Goal: Task Accomplishment & Management: Manage account settings

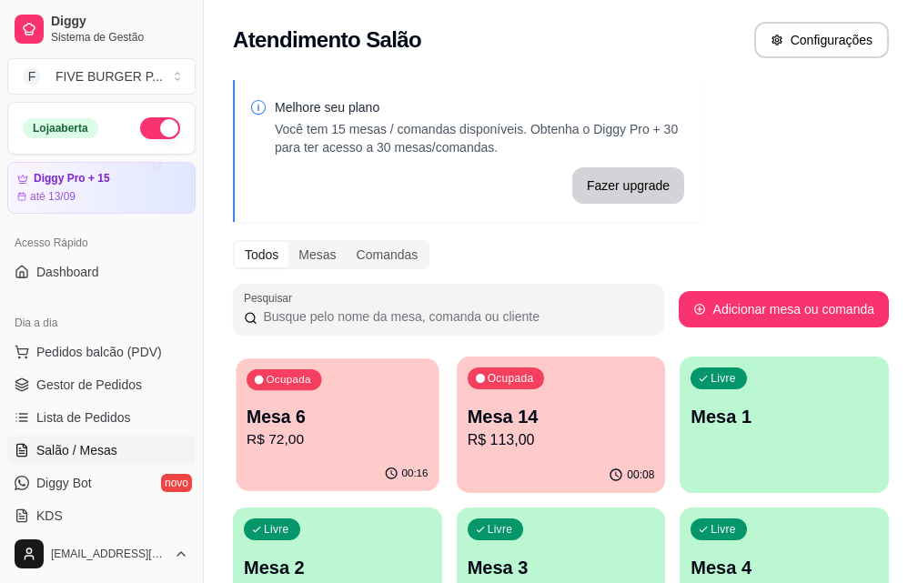
click at [325, 430] on p "R$ 72,00" at bounding box center [337, 439] width 181 height 21
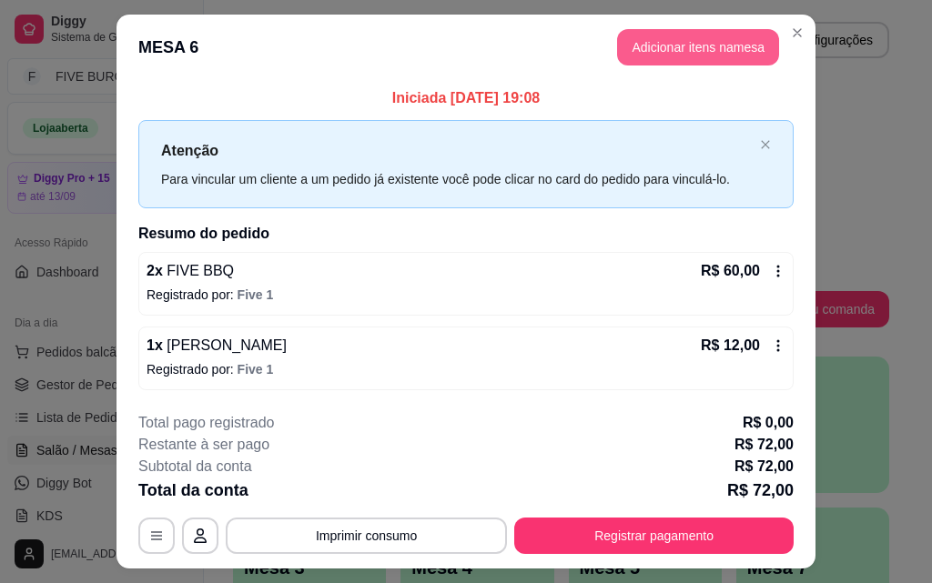
click at [728, 56] on button "Adicionar itens na mesa" at bounding box center [698, 47] width 162 height 36
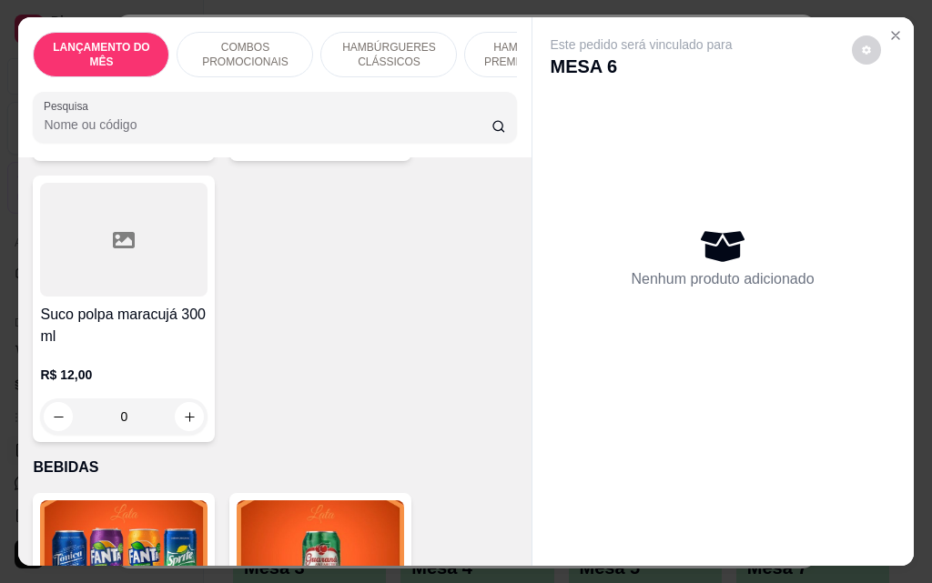
scroll to position [6459, 0]
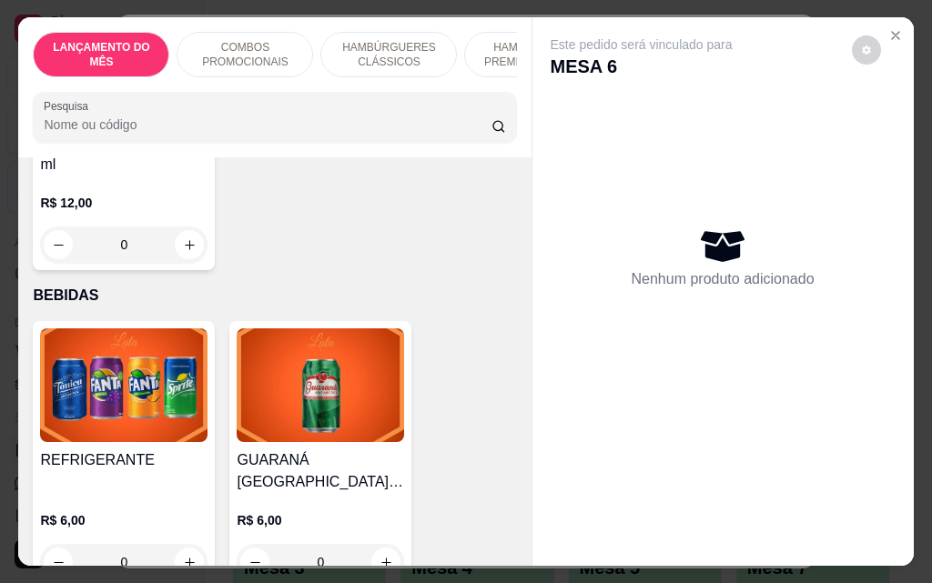
click at [379, 544] on div "0" at bounding box center [320, 562] width 167 height 36
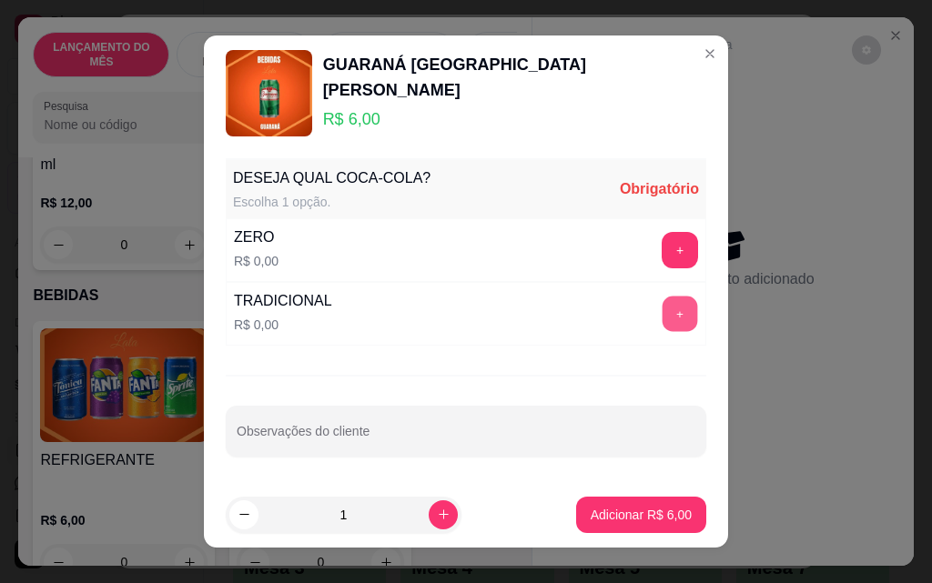
click at [664, 312] on button "+" at bounding box center [679, 313] width 35 height 35
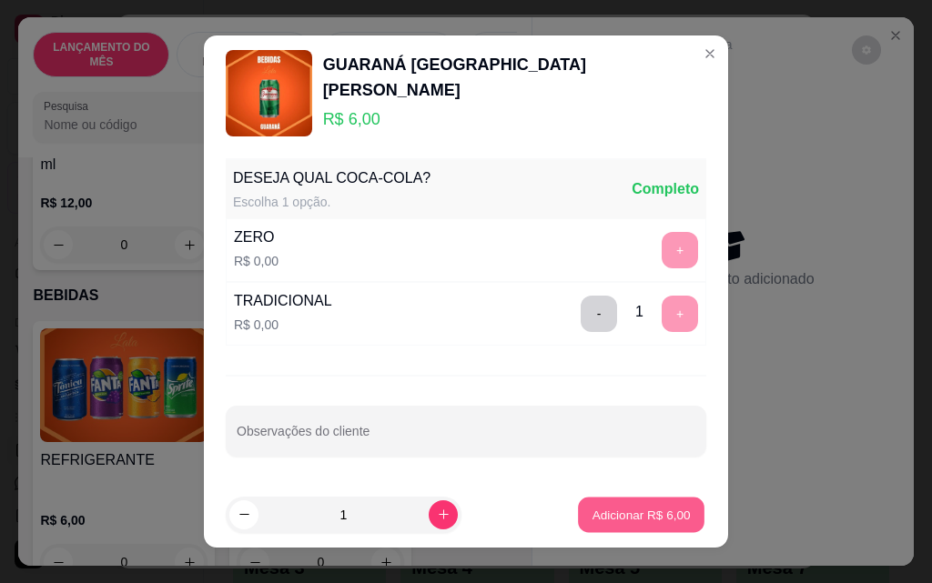
click at [612, 502] on button "Adicionar R$ 6,00" at bounding box center [641, 514] width 126 height 35
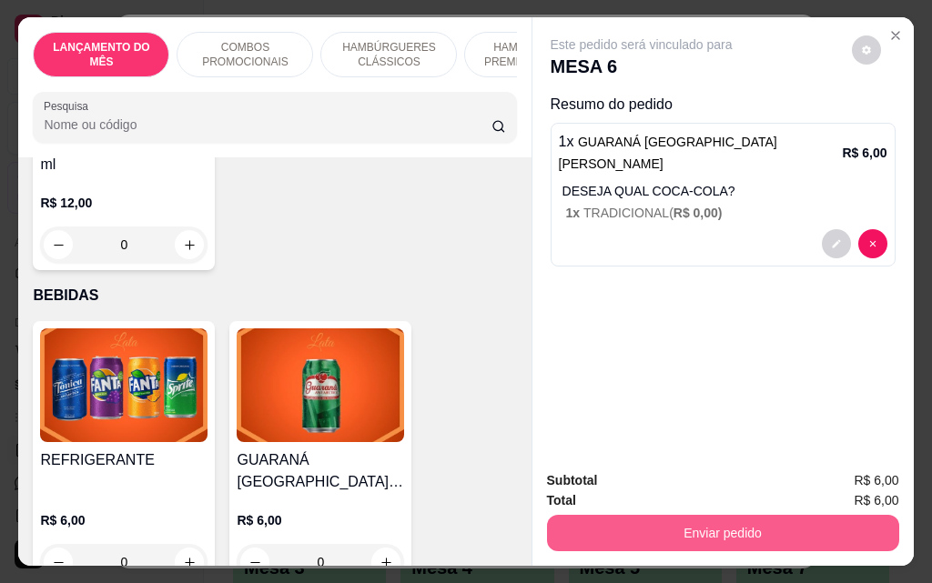
click at [732, 527] on button "Enviar pedido" at bounding box center [723, 533] width 352 height 36
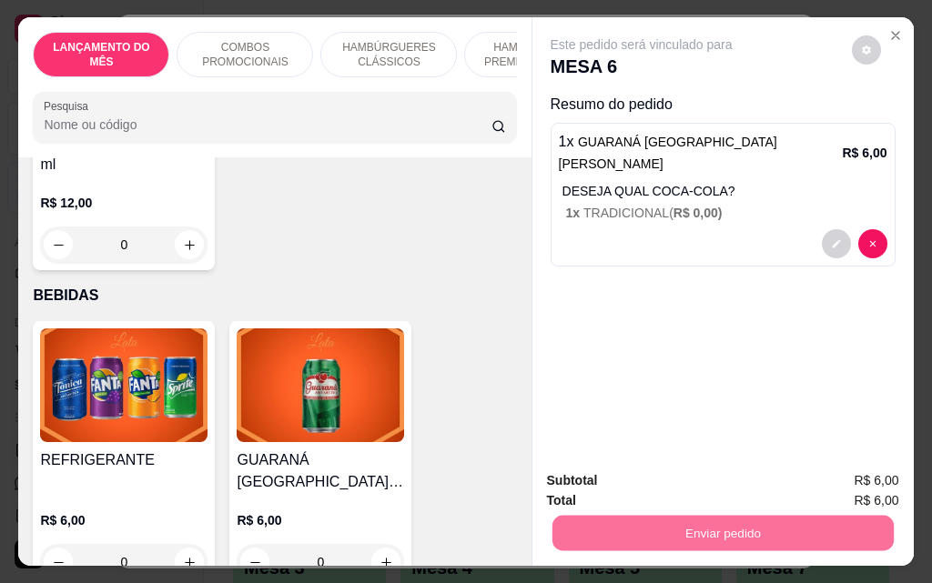
click at [697, 477] on button "Não registrar e enviar pedido" at bounding box center [662, 481] width 184 height 34
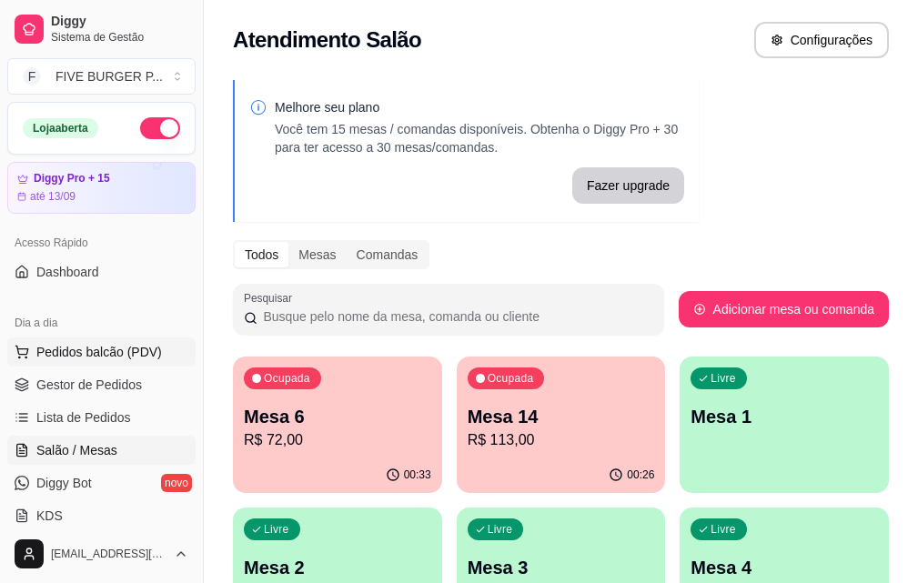
click at [130, 358] on span "Pedidos balcão (PDV)" at bounding box center [99, 352] width 126 height 18
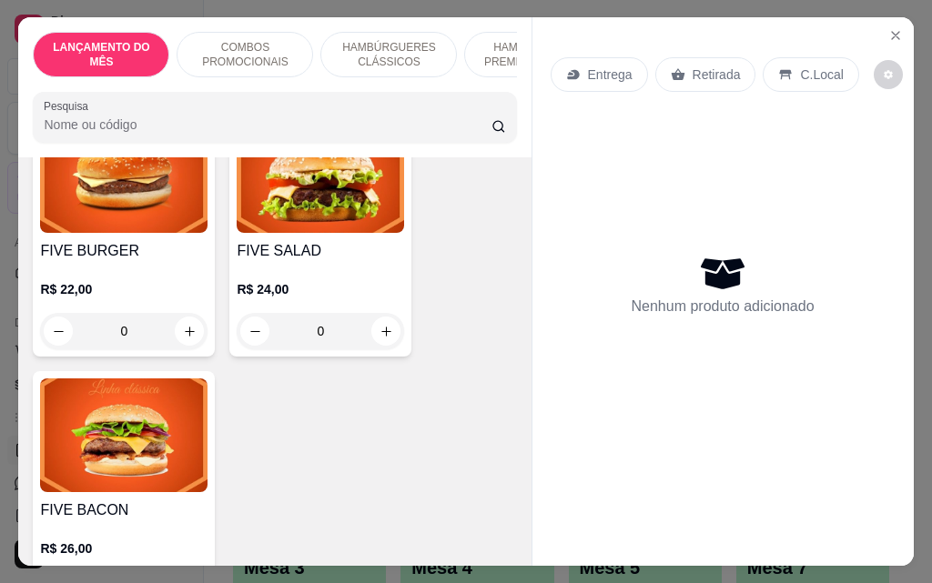
scroll to position [1456, 0]
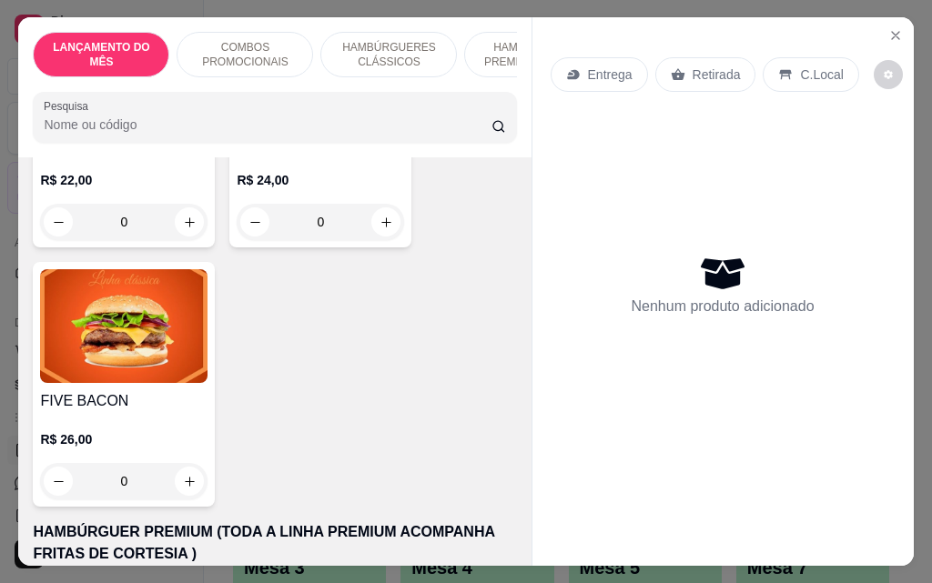
click at [182, 471] on div "0" at bounding box center [123, 481] width 167 height 36
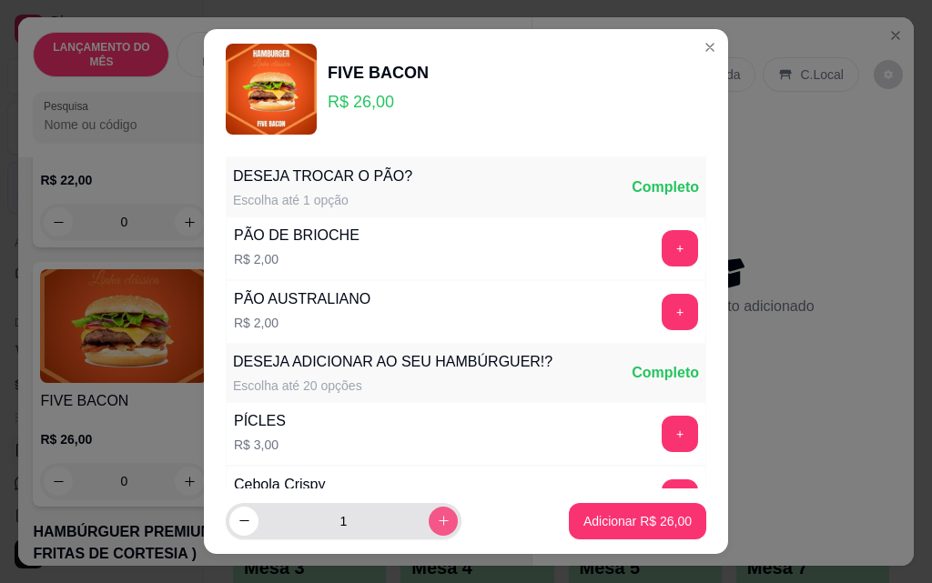
click at [437, 526] on icon "increase-product-quantity" at bounding box center [444, 521] width 14 height 14
click at [238, 526] on icon "decrease-product-quantity" at bounding box center [244, 522] width 14 height 14
type input "1"
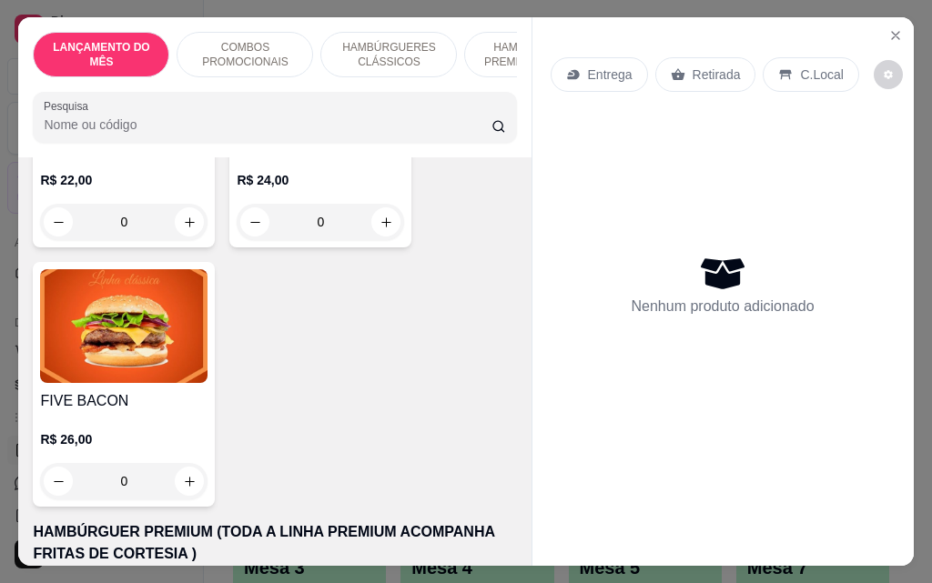
click at [377, 204] on div "0" at bounding box center [320, 222] width 167 height 36
click at [175, 475] on div "0" at bounding box center [123, 481] width 167 height 36
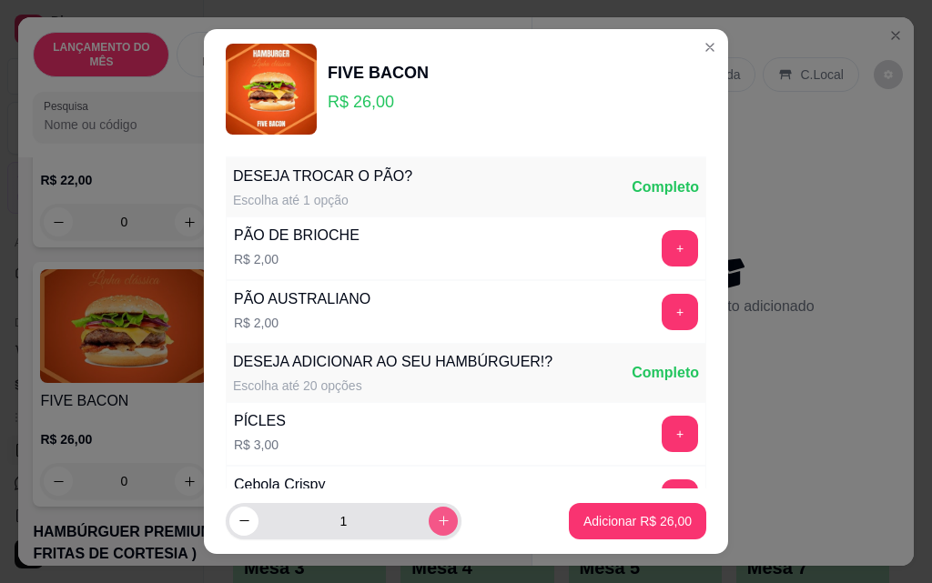
click at [437, 517] on icon "increase-product-quantity" at bounding box center [444, 521] width 14 height 14
type input "2"
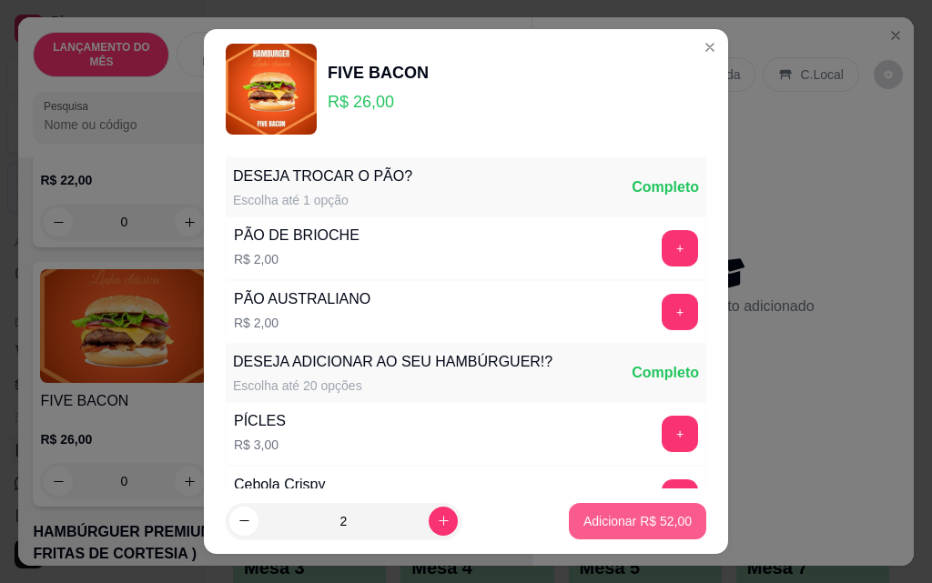
click at [653, 531] on button "Adicionar R$ 52,00" at bounding box center [637, 521] width 137 height 36
type input "2"
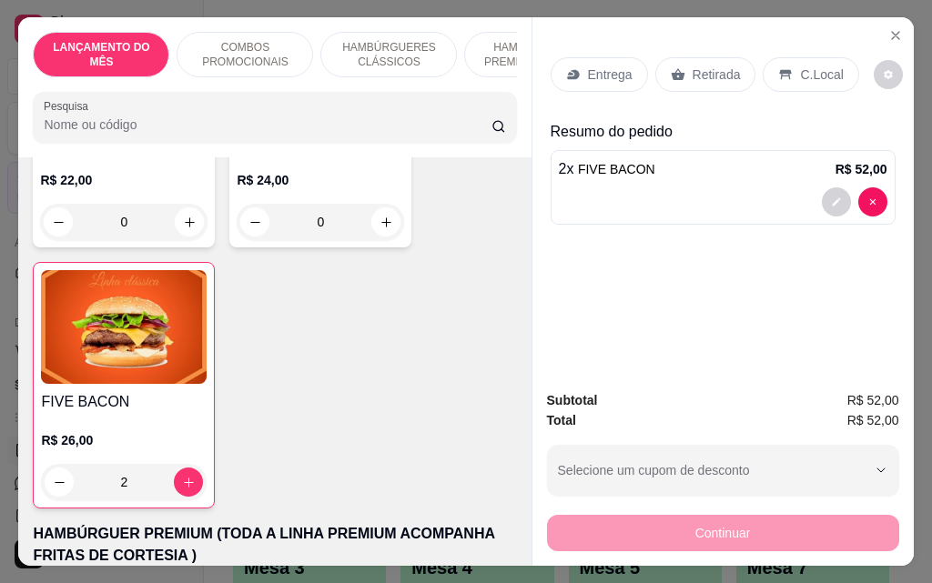
click at [738, 62] on div "Retirada" at bounding box center [705, 74] width 101 height 35
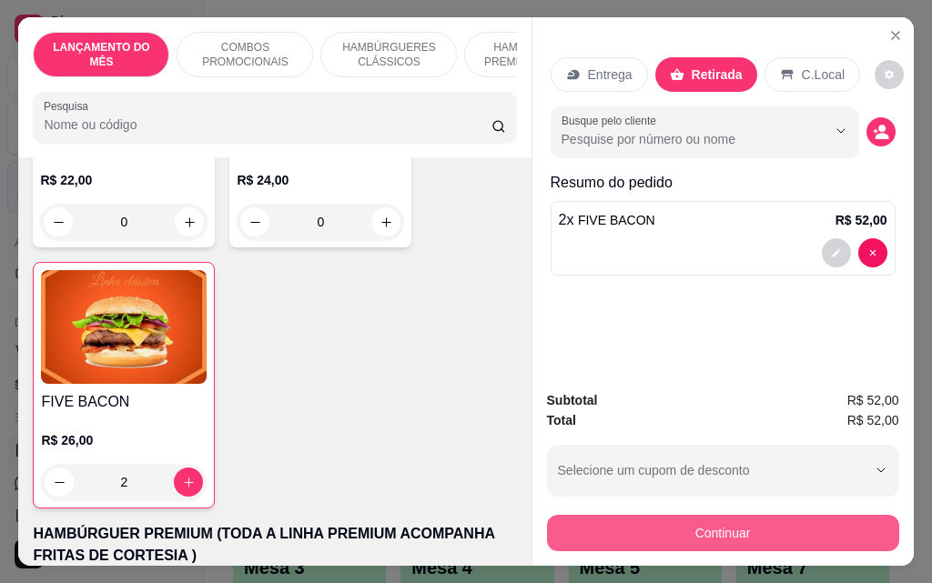
click at [746, 535] on button "Continuar" at bounding box center [723, 533] width 352 height 36
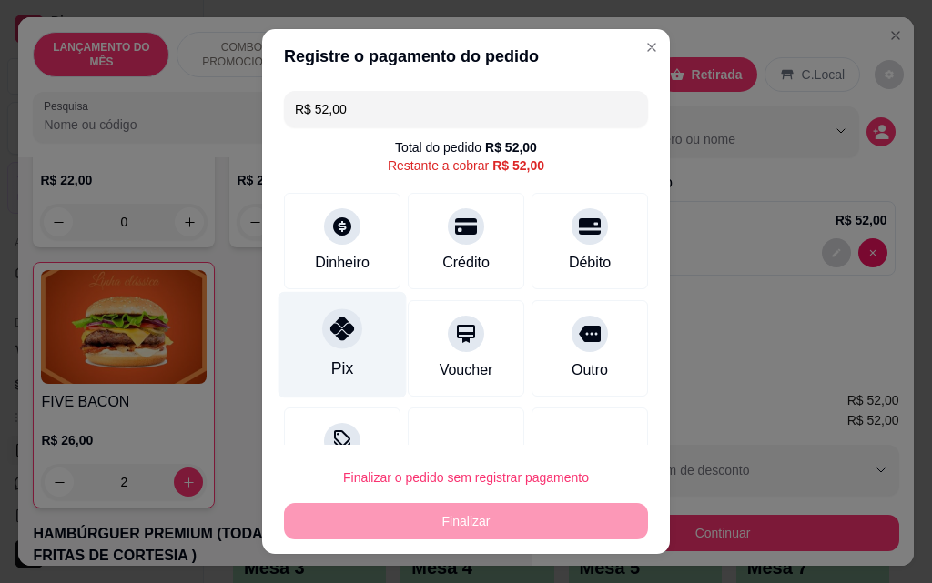
click at [335, 358] on div "Pix" at bounding box center [342, 369] width 22 height 24
type input "R$ 0,00"
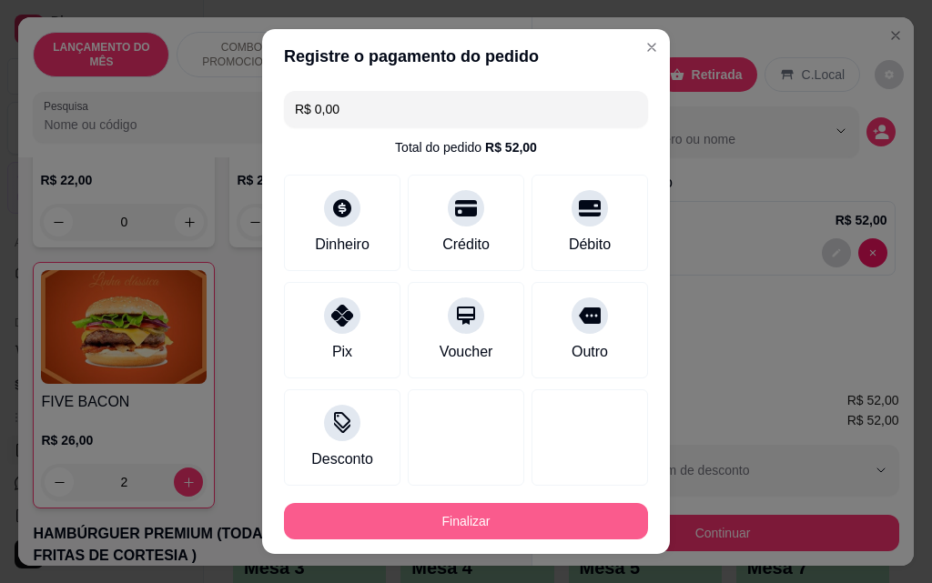
click at [462, 511] on button "Finalizar" at bounding box center [466, 521] width 364 height 36
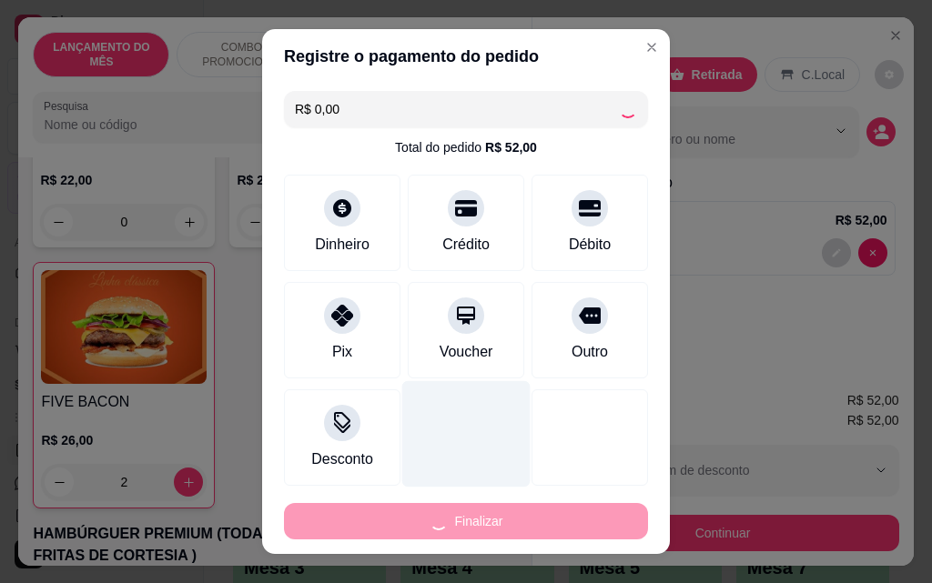
type input "0"
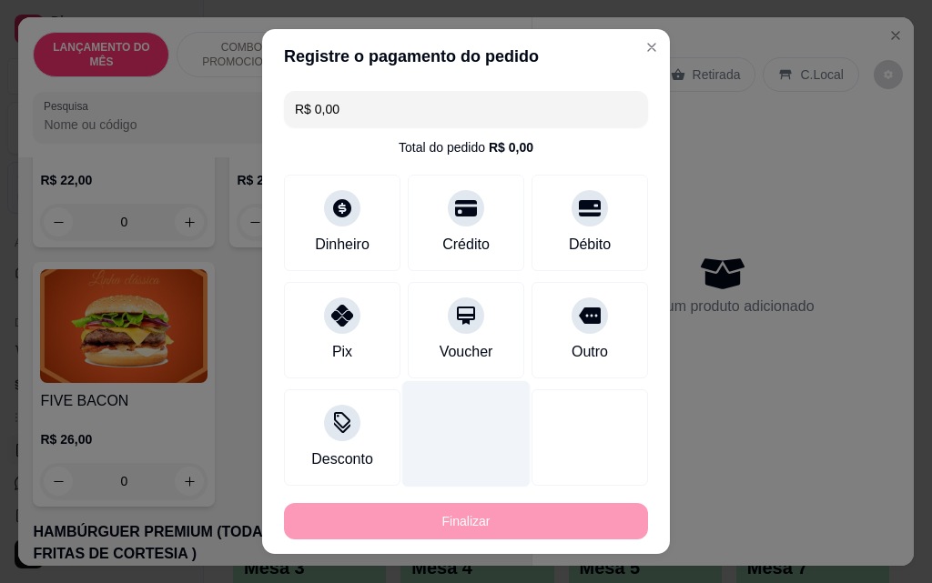
type input "-R$ 52,00"
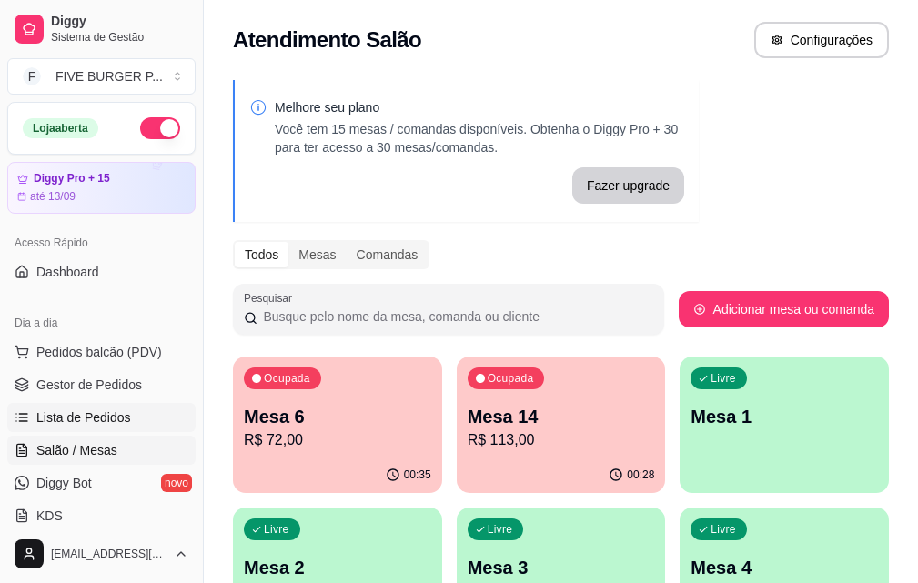
click at [140, 428] on link "Lista de Pedidos" at bounding box center [101, 417] width 188 height 29
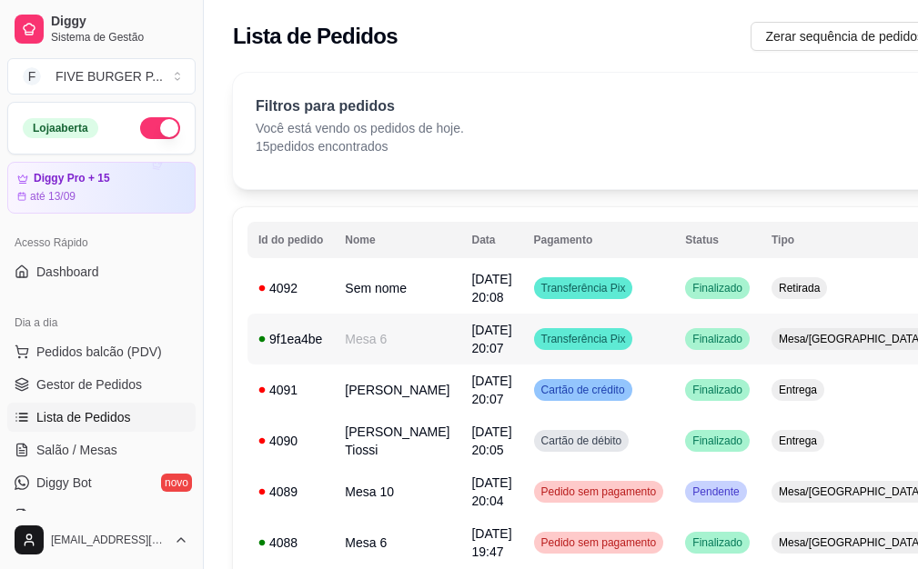
click at [616, 339] on td "Transferência Pix" at bounding box center [599, 339] width 152 height 51
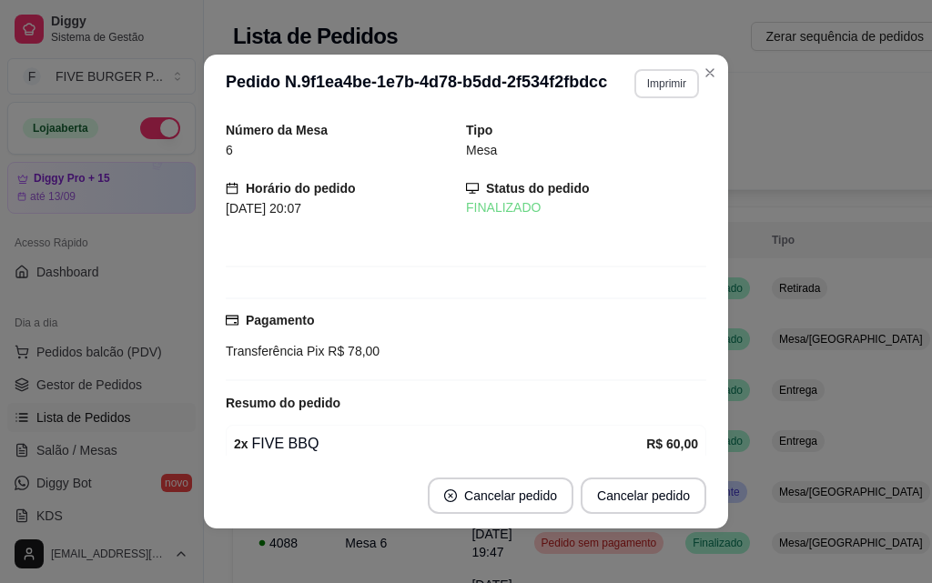
click at [639, 88] on button "Imprimir" at bounding box center [666, 83] width 65 height 29
click at [648, 154] on button "IMPRESSORA" at bounding box center [626, 147] width 127 height 28
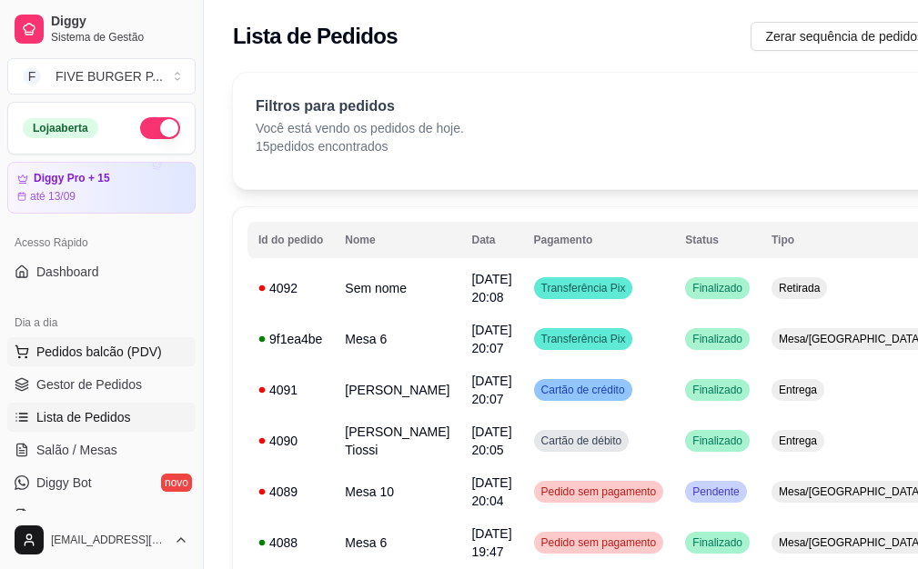
click at [169, 358] on button "Pedidos balcão (PDV)" at bounding box center [101, 352] width 188 height 29
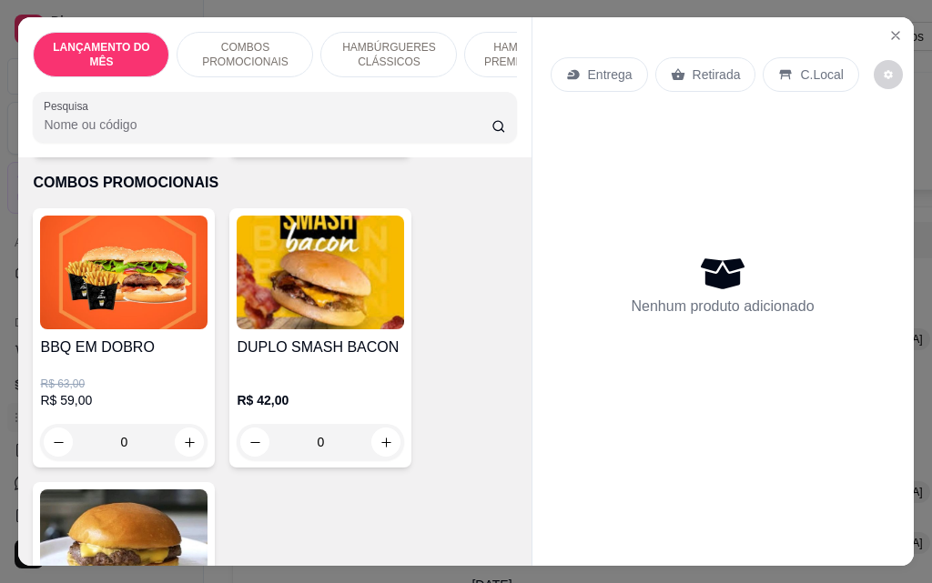
scroll to position [728, 0]
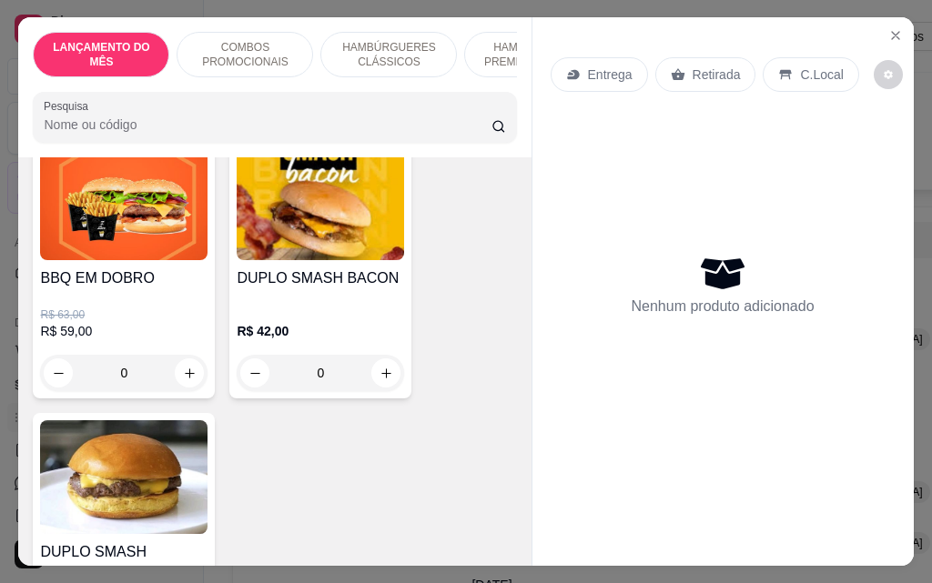
click at [187, 379] on div "0" at bounding box center [123, 373] width 167 height 36
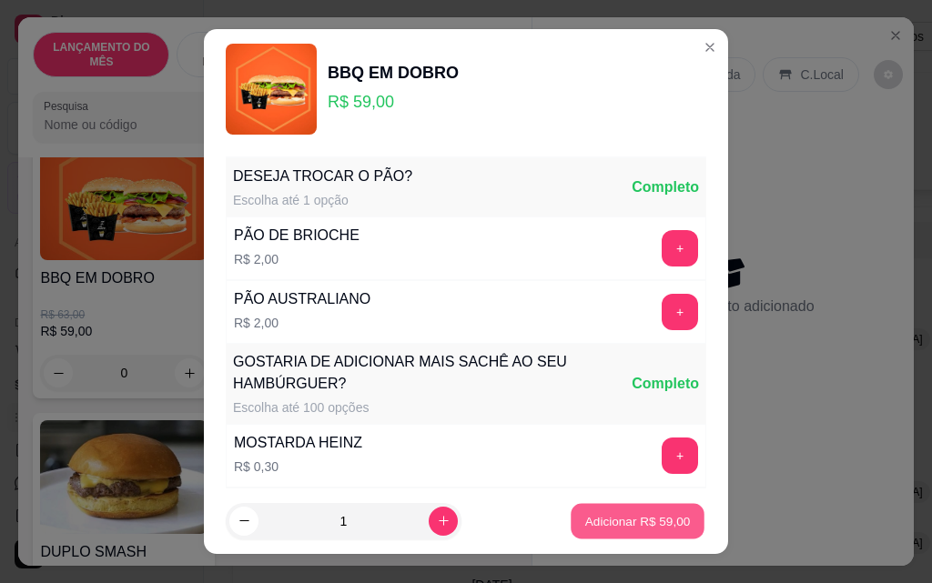
click at [627, 531] on button "Adicionar R$ 59,00" at bounding box center [637, 521] width 134 height 35
type input "1"
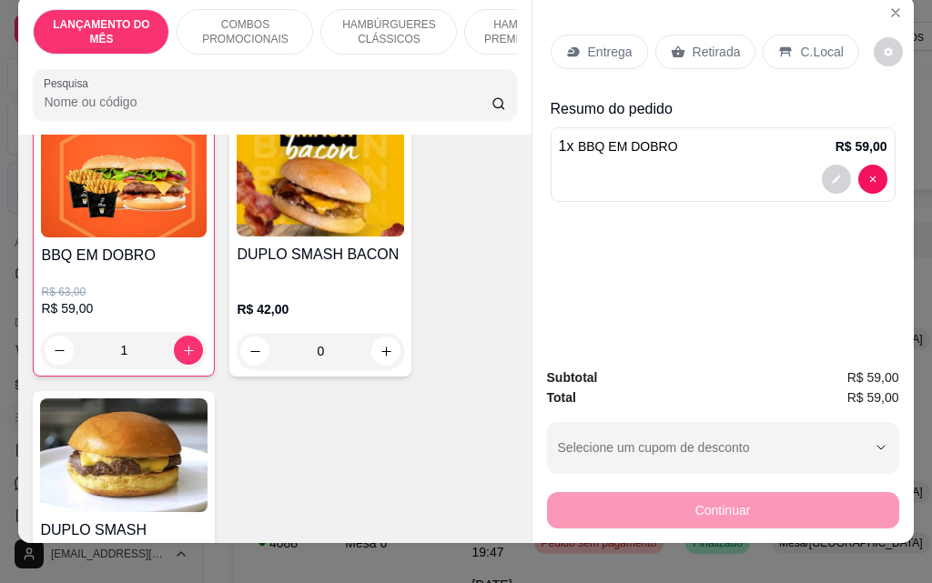
scroll to position [0, 0]
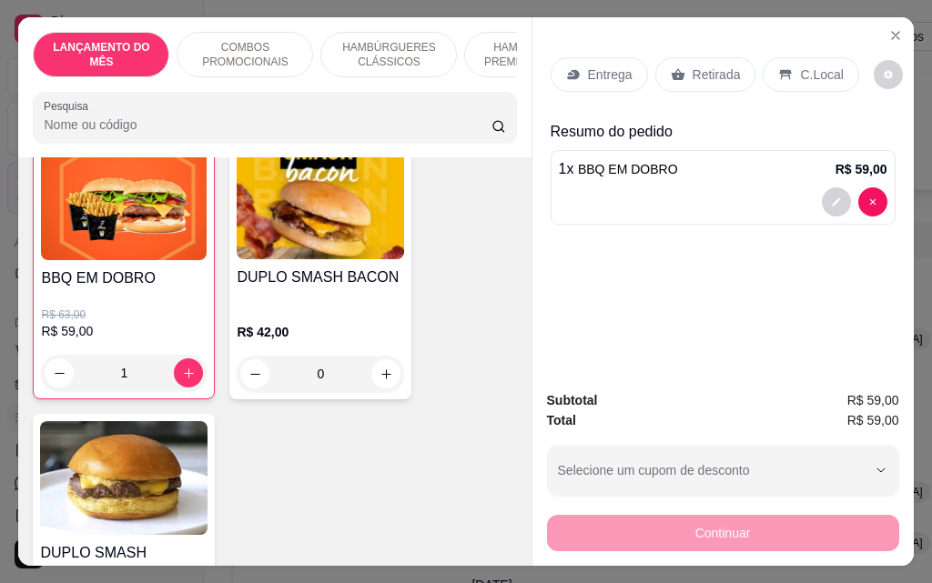
click at [720, 66] on p "Retirada" at bounding box center [716, 75] width 48 height 18
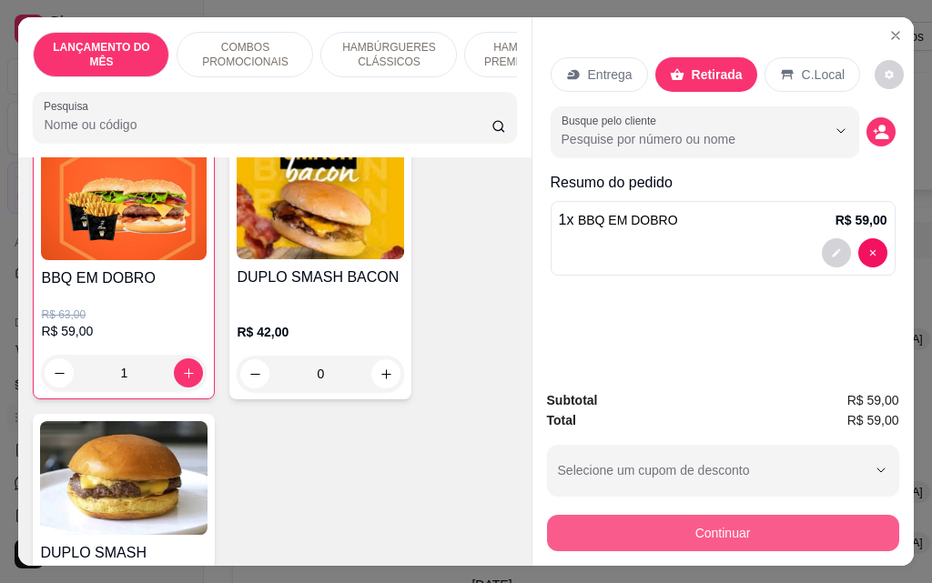
click at [731, 527] on button "Continuar" at bounding box center [723, 533] width 352 height 36
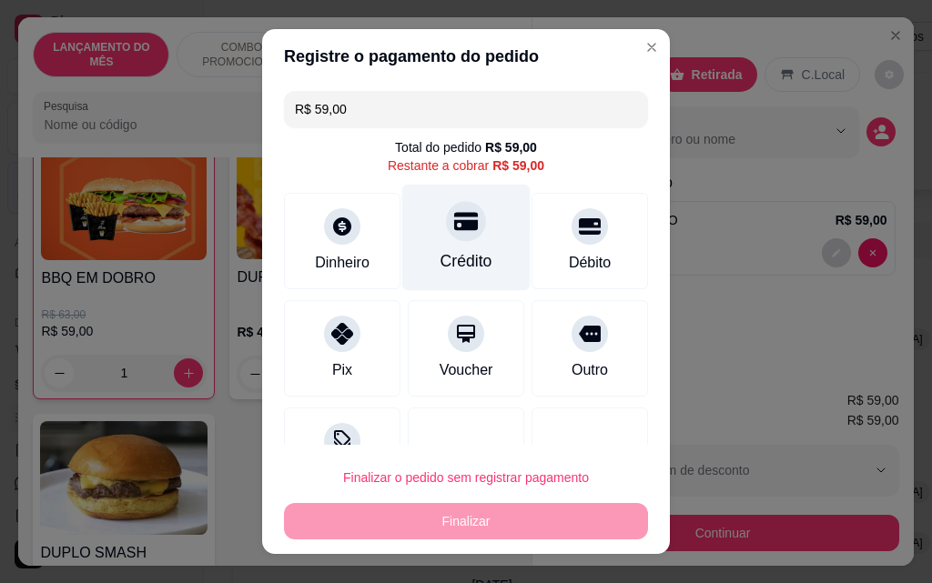
click at [431, 244] on div "Crédito" at bounding box center [466, 238] width 128 height 106
type input "R$ 0,00"
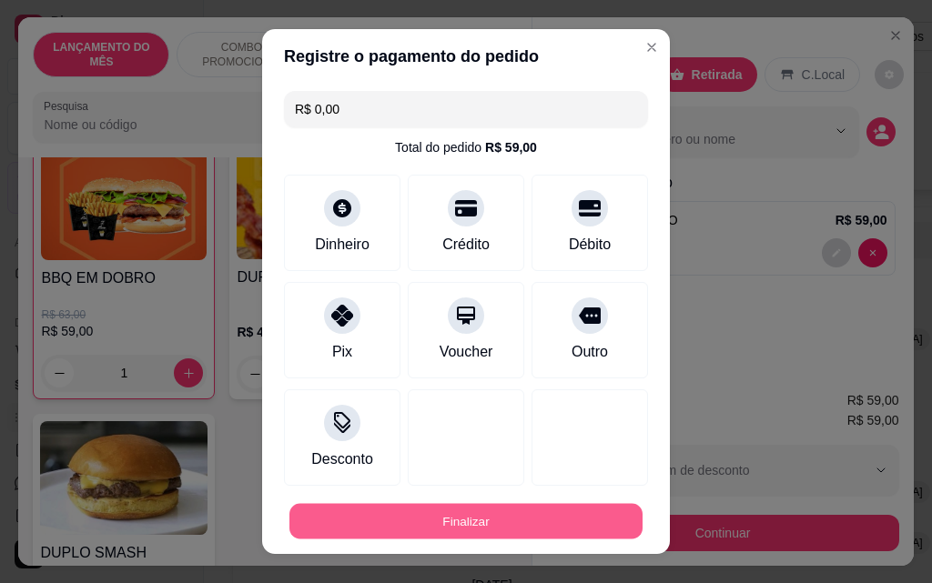
click at [519, 524] on button "Finalizar" at bounding box center [465, 521] width 353 height 35
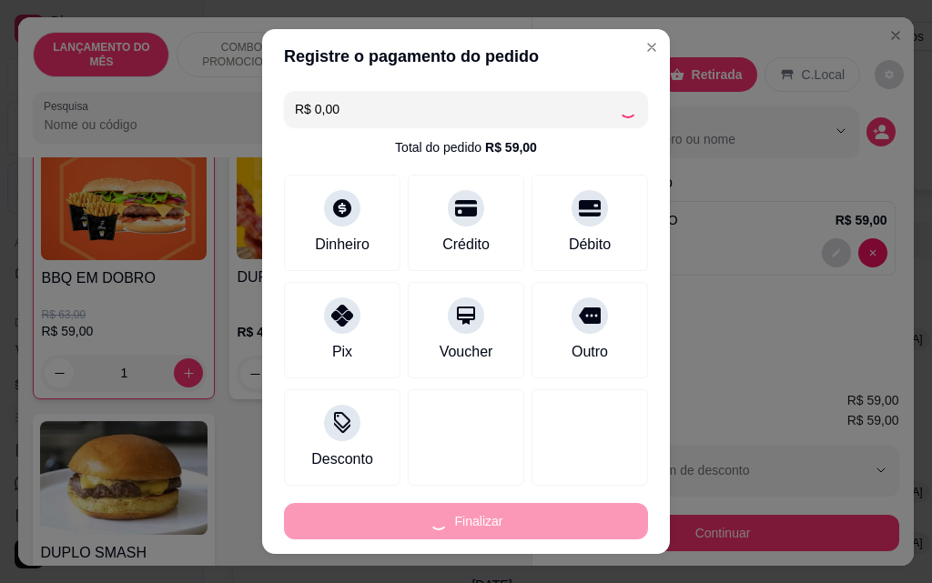
type input "0"
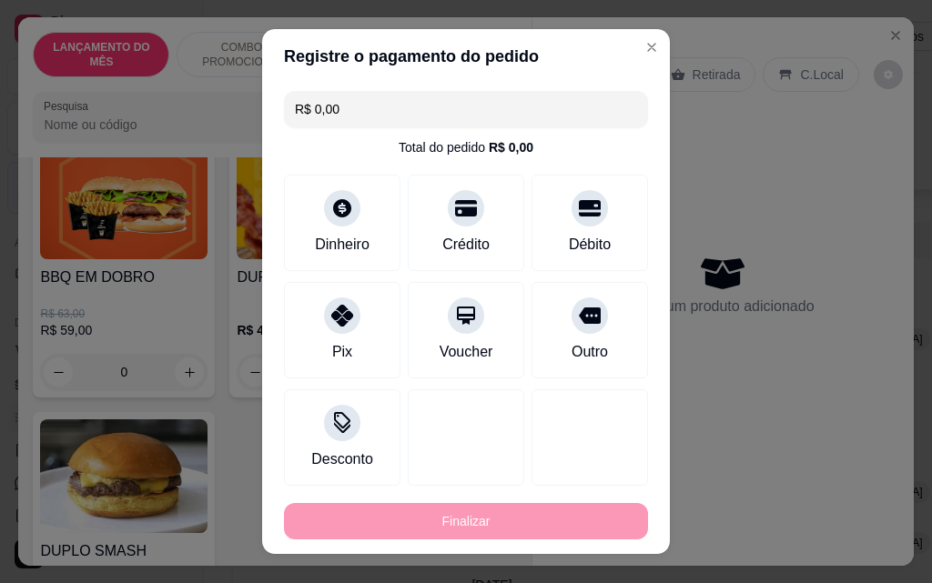
type input "-R$ 59,00"
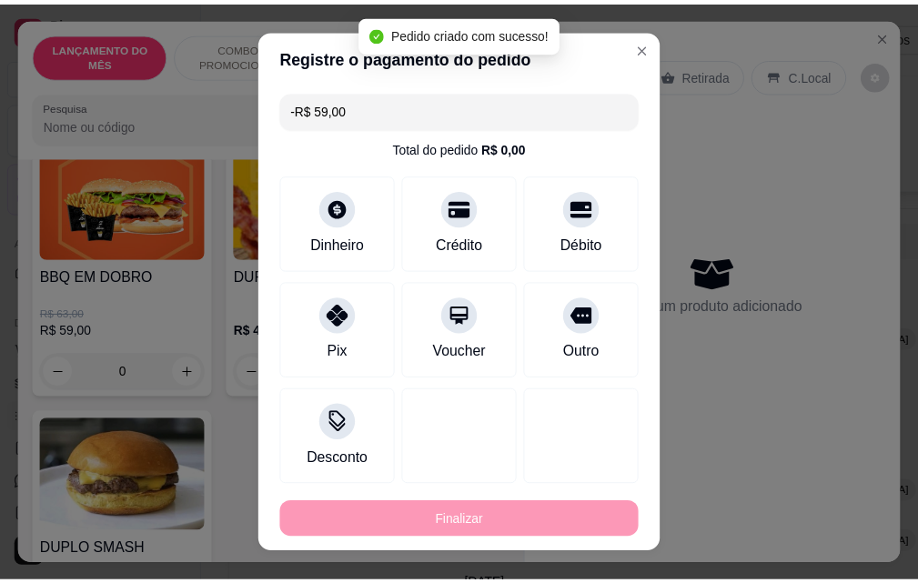
scroll to position [728, 0]
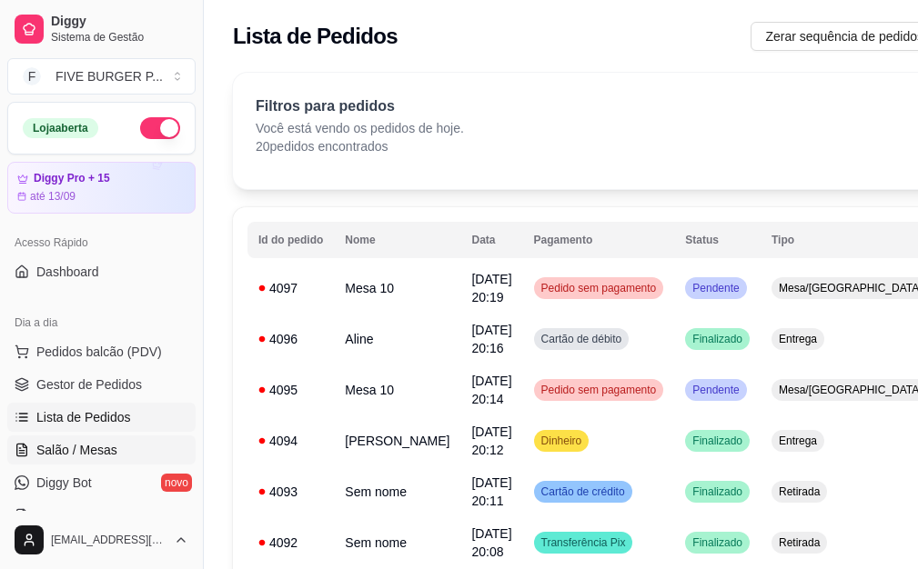
click at [140, 442] on link "Salão / Mesas" at bounding box center [101, 450] width 188 height 29
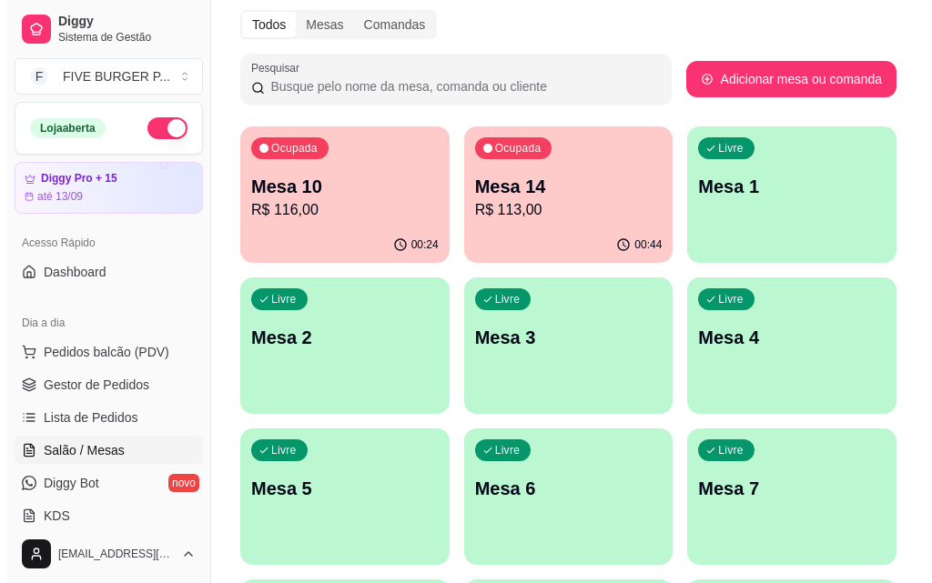
scroll to position [234, 0]
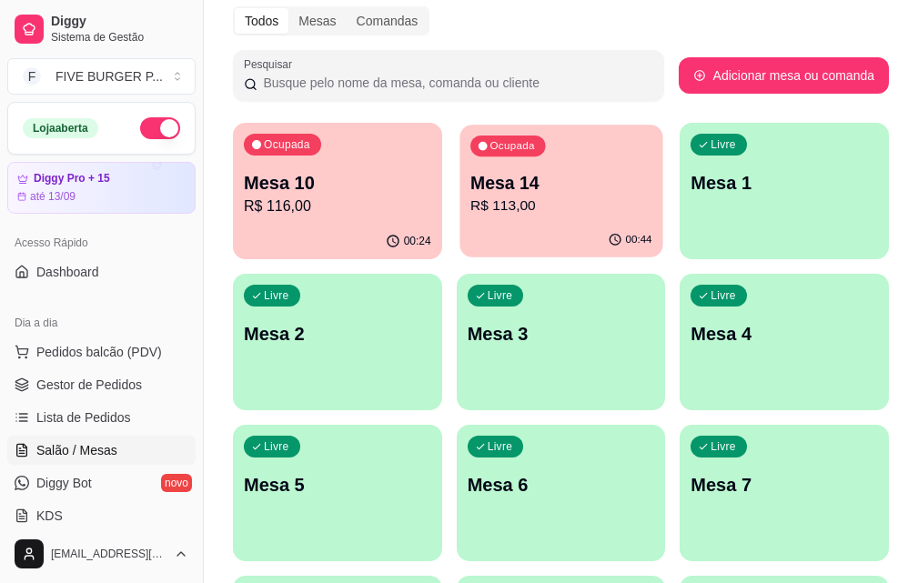
click at [470, 197] on p "R$ 113,00" at bounding box center [561, 206] width 182 height 21
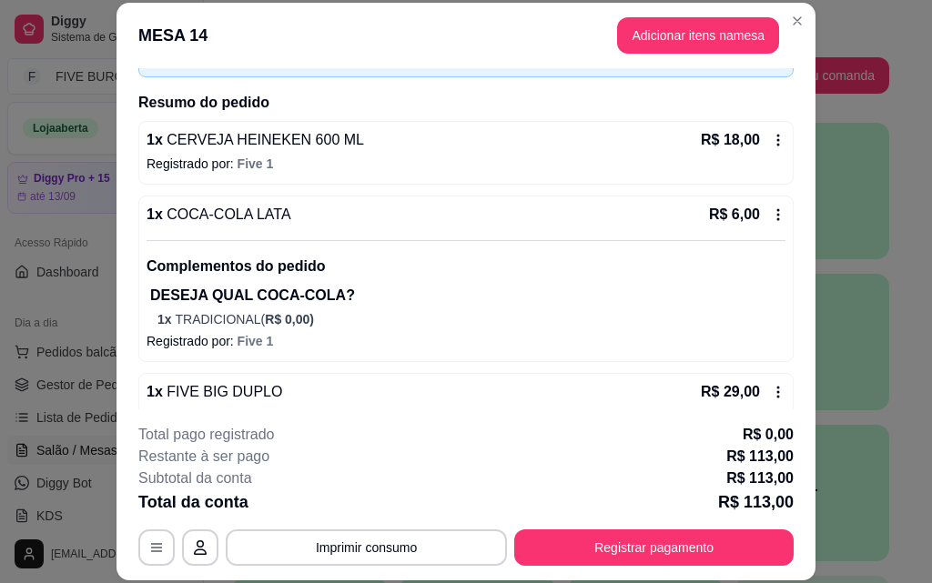
scroll to position [354, 0]
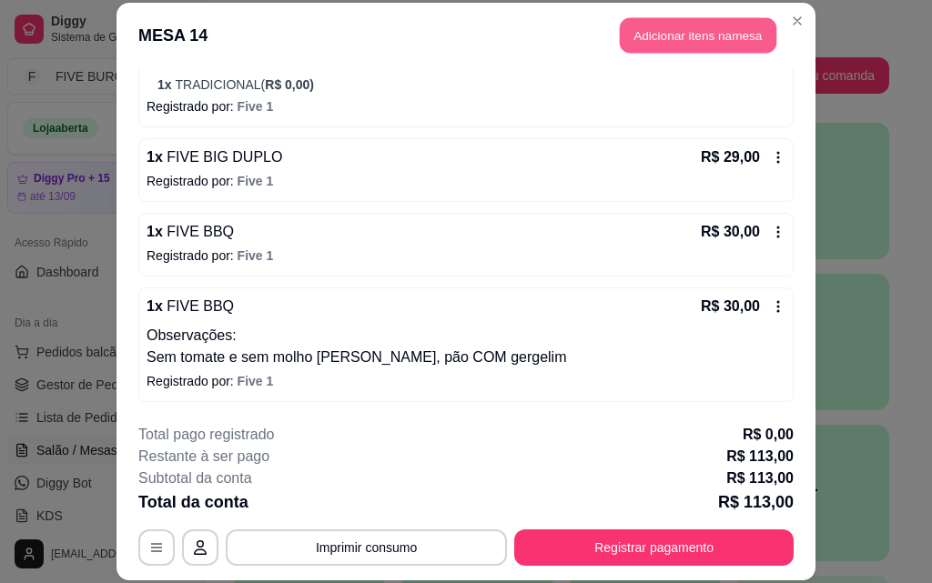
click at [656, 44] on button "Adicionar itens na mesa" at bounding box center [698, 35] width 156 height 35
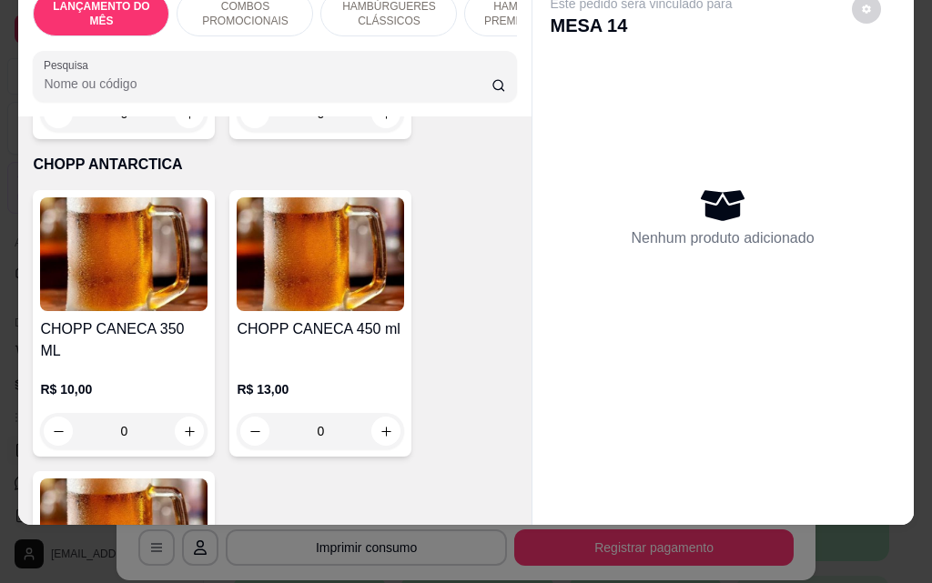
scroll to position [9825, 0]
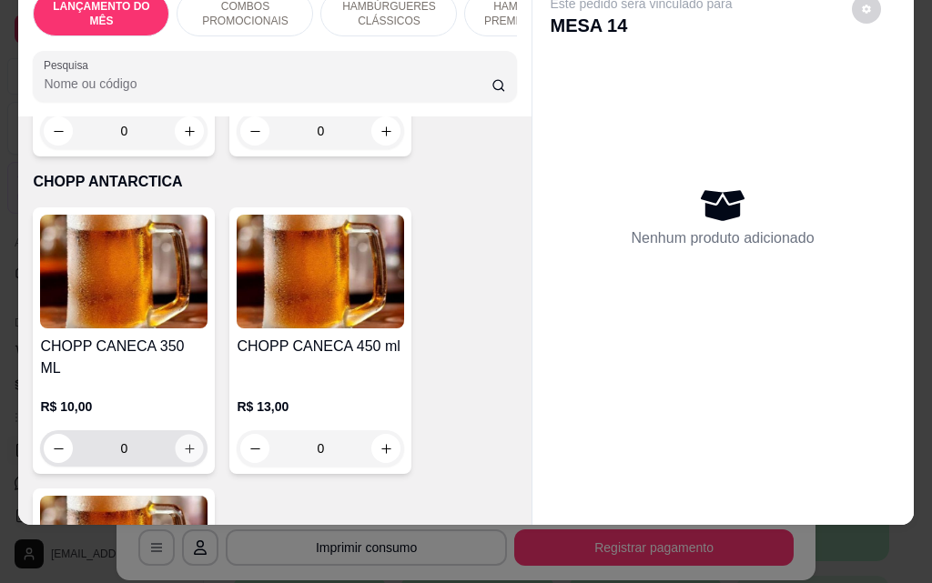
click at [185, 444] on icon "increase-product-quantity" at bounding box center [189, 448] width 9 height 9
type input "1"
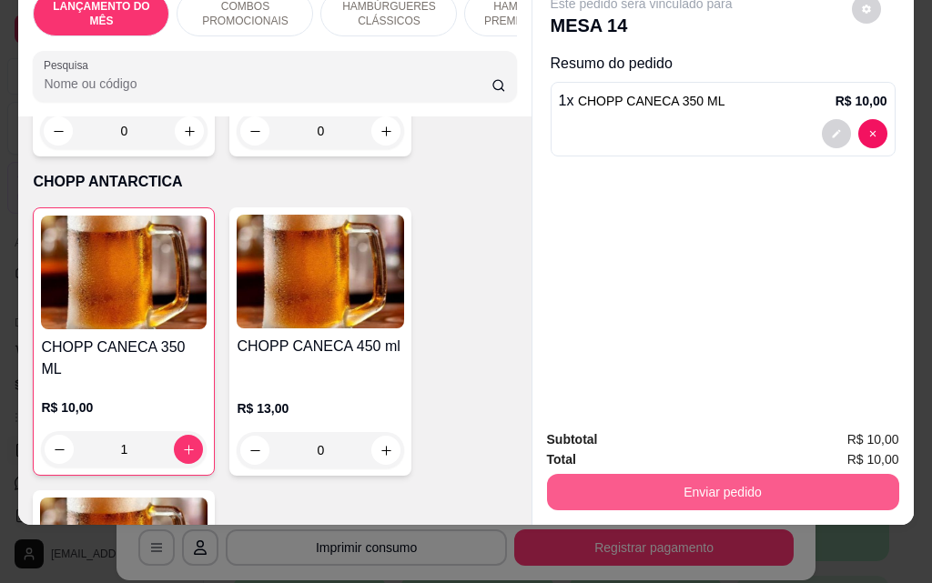
click at [728, 487] on button "Enviar pedido" at bounding box center [723, 492] width 352 height 36
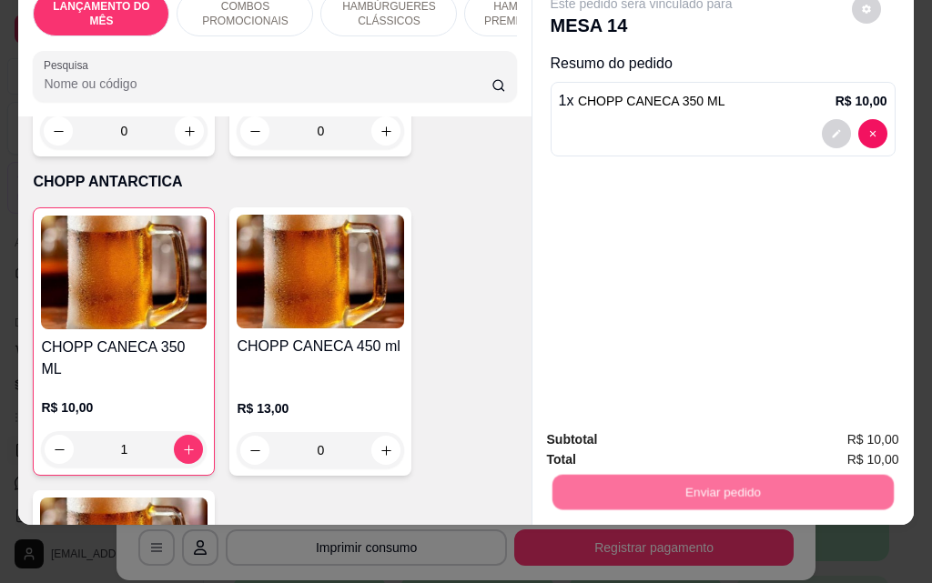
click at [717, 435] on button "Não registrar e enviar pedido" at bounding box center [662, 434] width 184 height 34
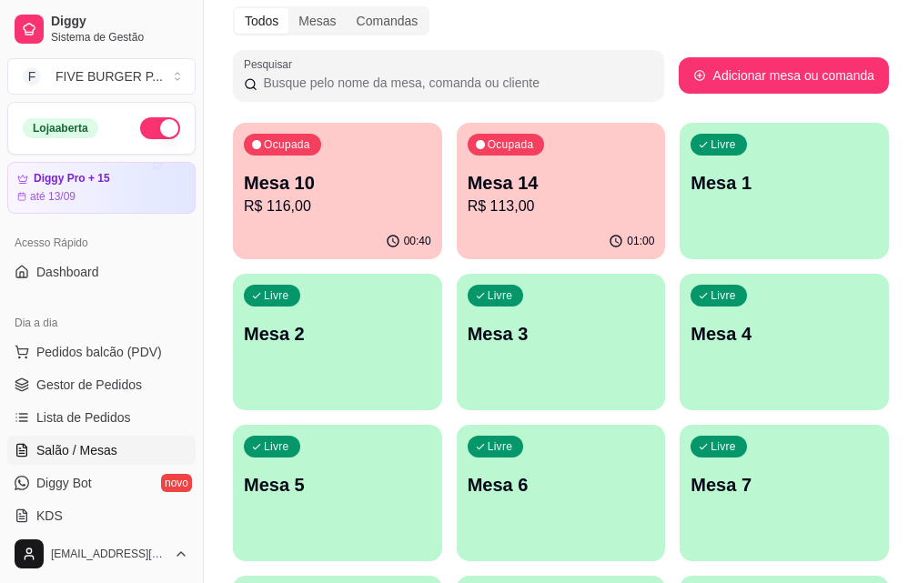
click at [486, 195] on div "Mesa 14 R$ 113,00" at bounding box center [561, 193] width 187 height 47
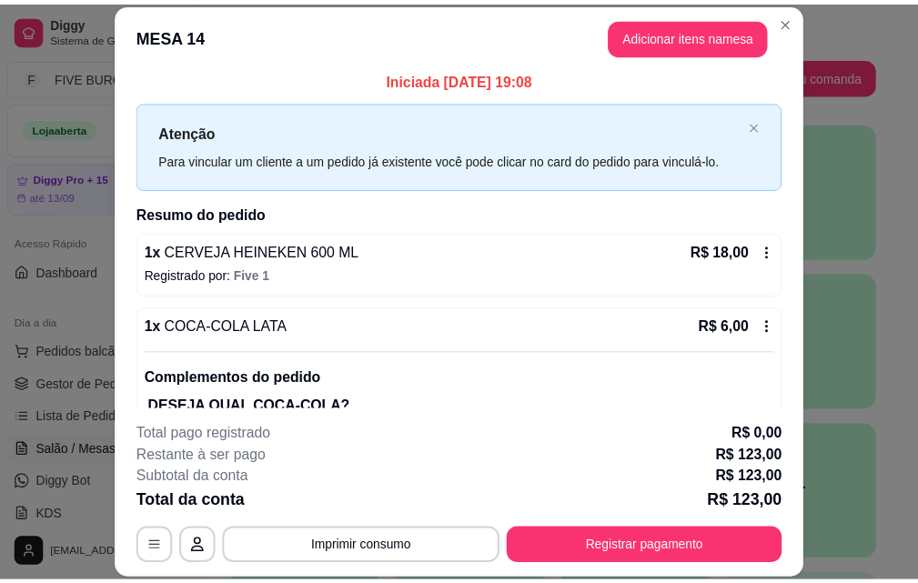
scroll to position [0, 0]
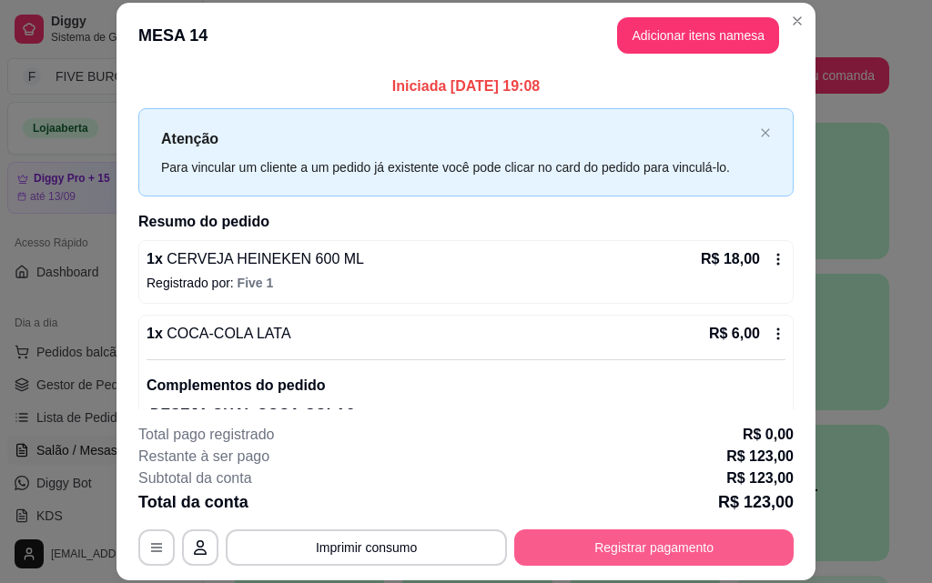
click at [689, 536] on button "Registrar pagamento" at bounding box center [653, 547] width 279 height 36
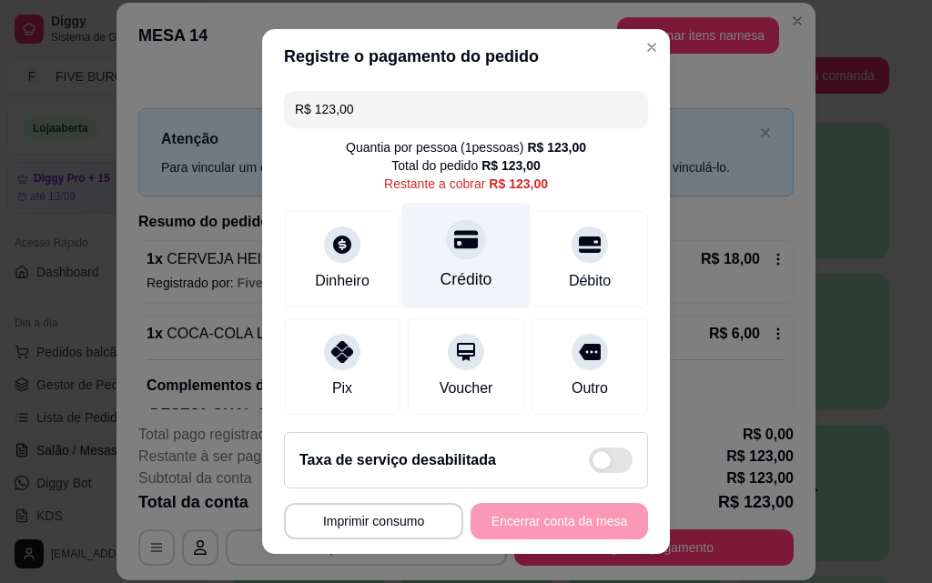
click at [440, 273] on div "Crédito" at bounding box center [466, 279] width 52 height 24
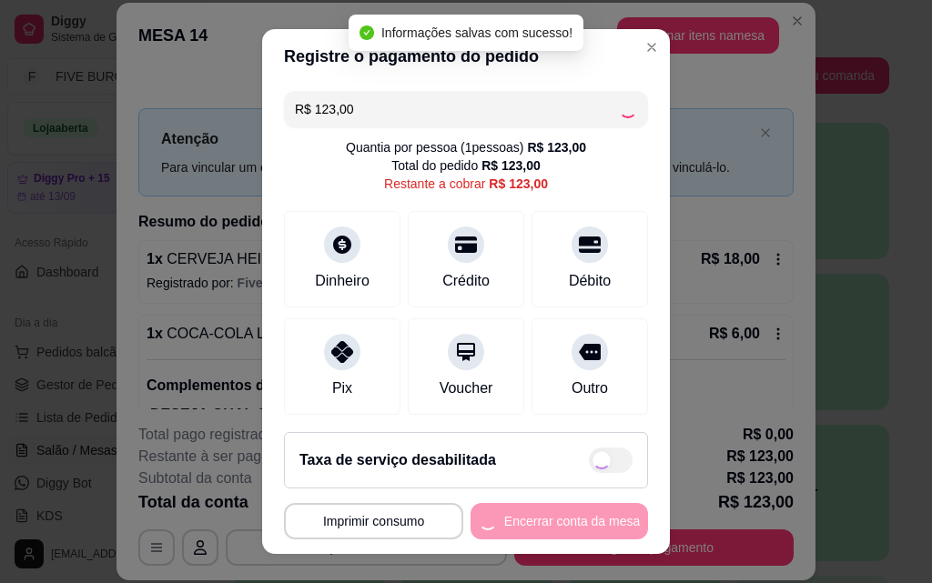
type input "R$ 0,00"
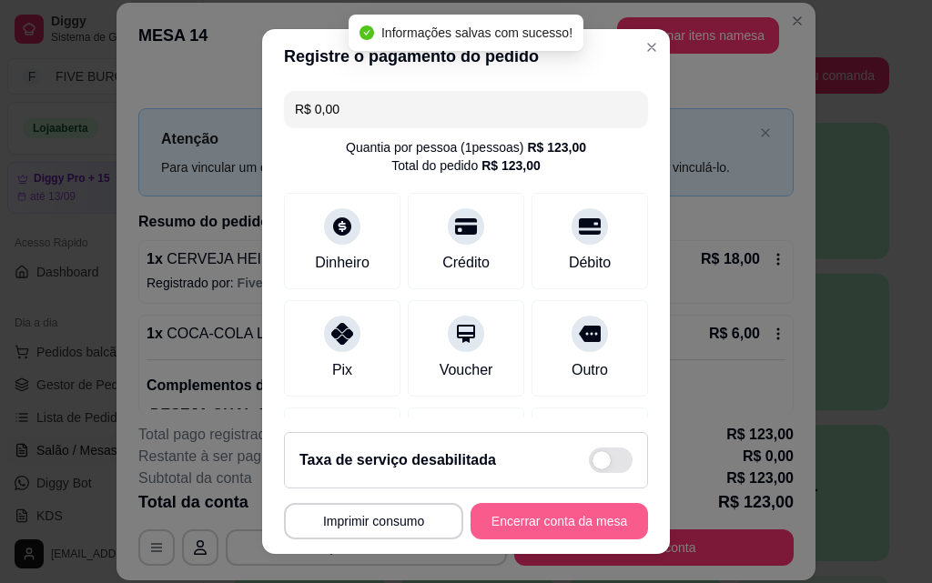
click at [557, 516] on button "Encerrar conta da mesa" at bounding box center [558, 521] width 177 height 36
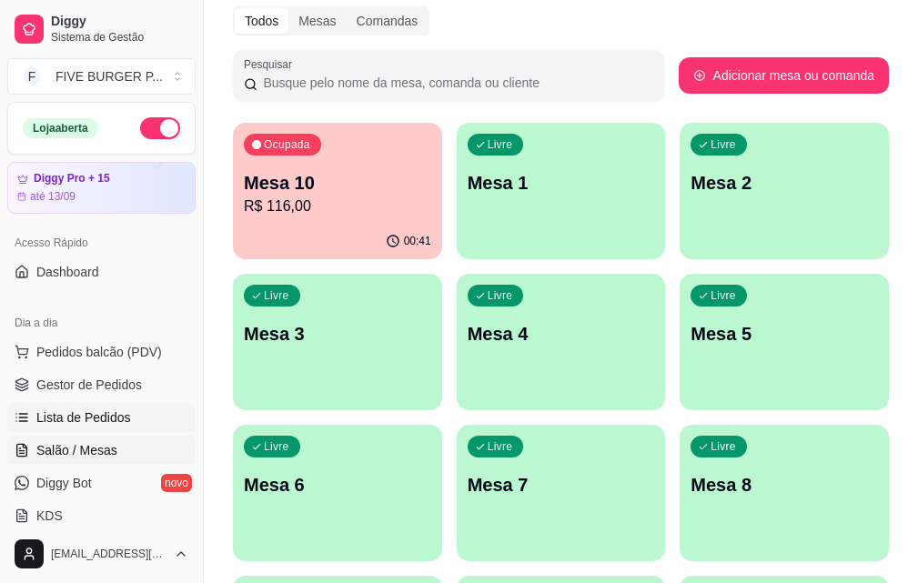
click at [135, 426] on link "Lista de Pedidos" at bounding box center [101, 417] width 188 height 29
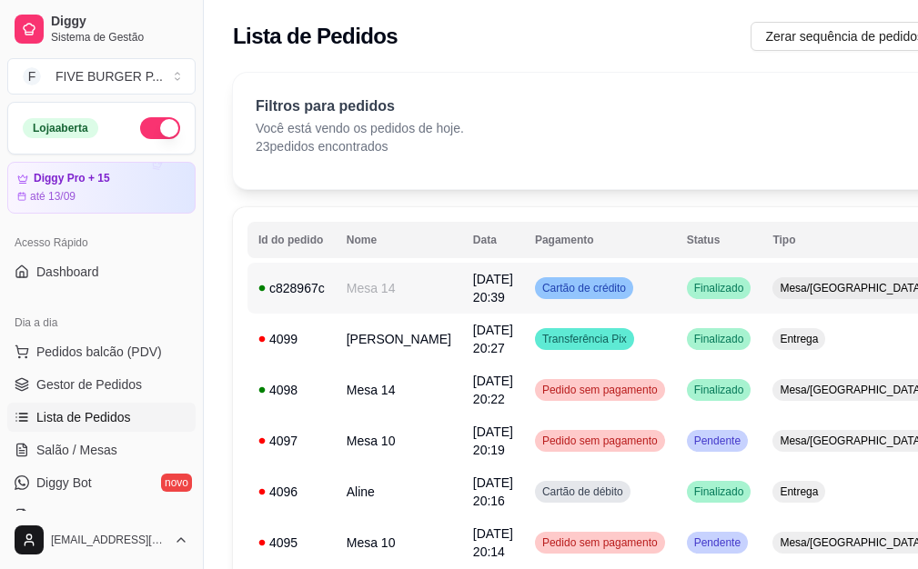
click at [618, 288] on td "Cartão de crédito" at bounding box center [600, 288] width 152 height 51
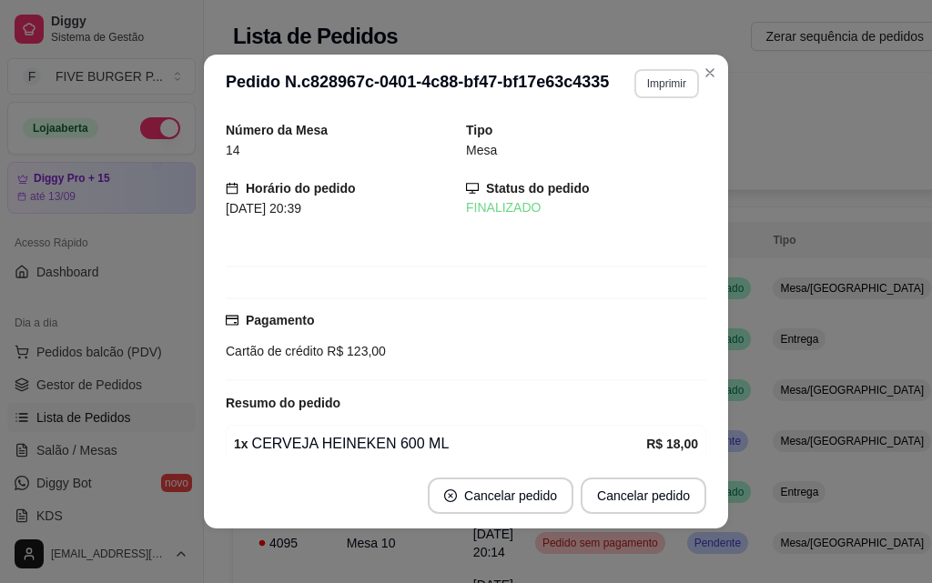
click at [668, 76] on button "Imprimir" at bounding box center [666, 83] width 65 height 29
click at [648, 143] on button "IMPRESSORA" at bounding box center [627, 147] width 127 height 28
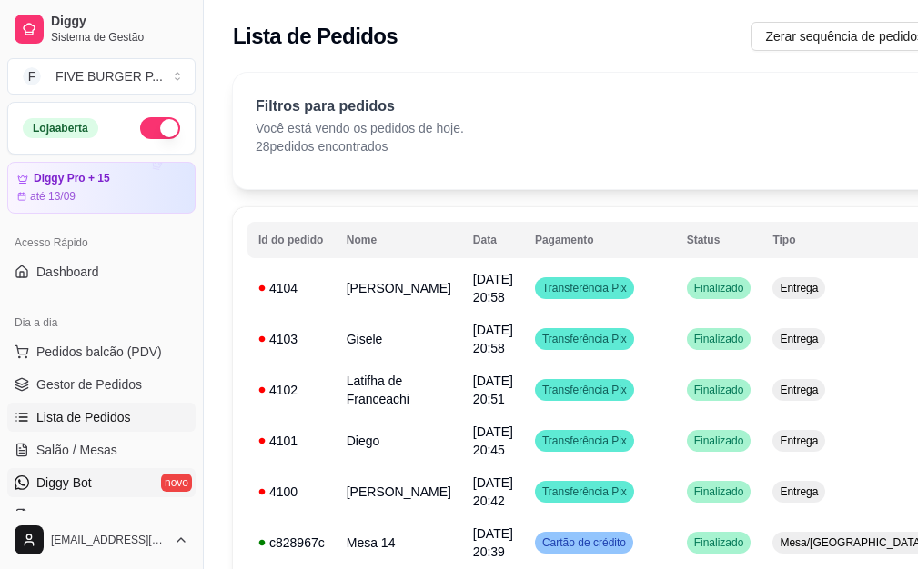
click at [132, 469] on link "Diggy Bot novo" at bounding box center [101, 483] width 188 height 29
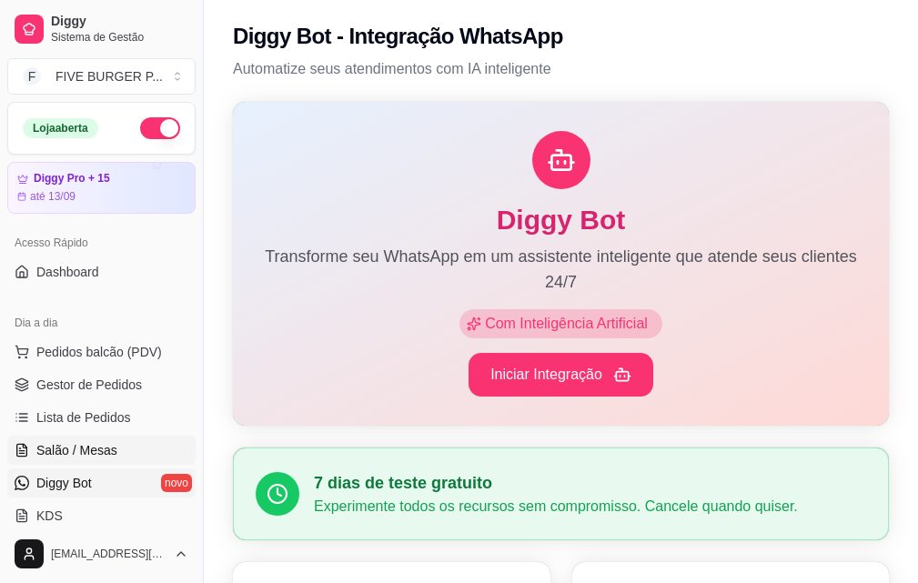
click at [127, 454] on link "Salão / Mesas" at bounding box center [101, 450] width 188 height 29
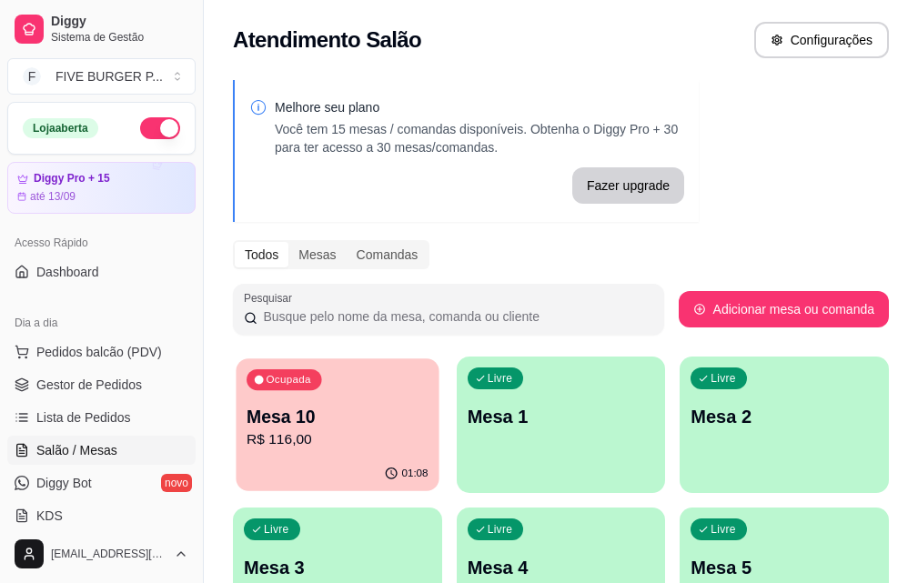
click at [308, 446] on p "R$ 116,00" at bounding box center [337, 439] width 181 height 21
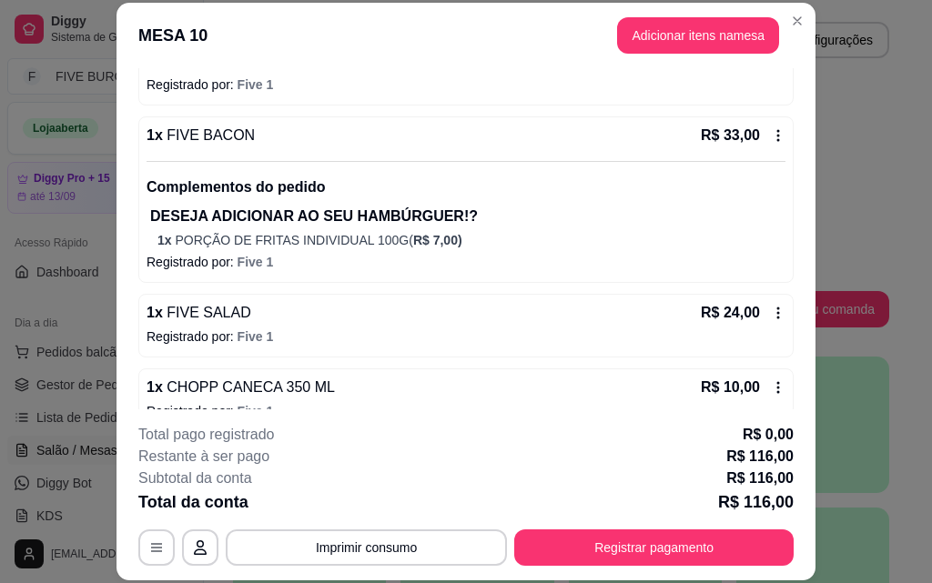
scroll to position [378, 0]
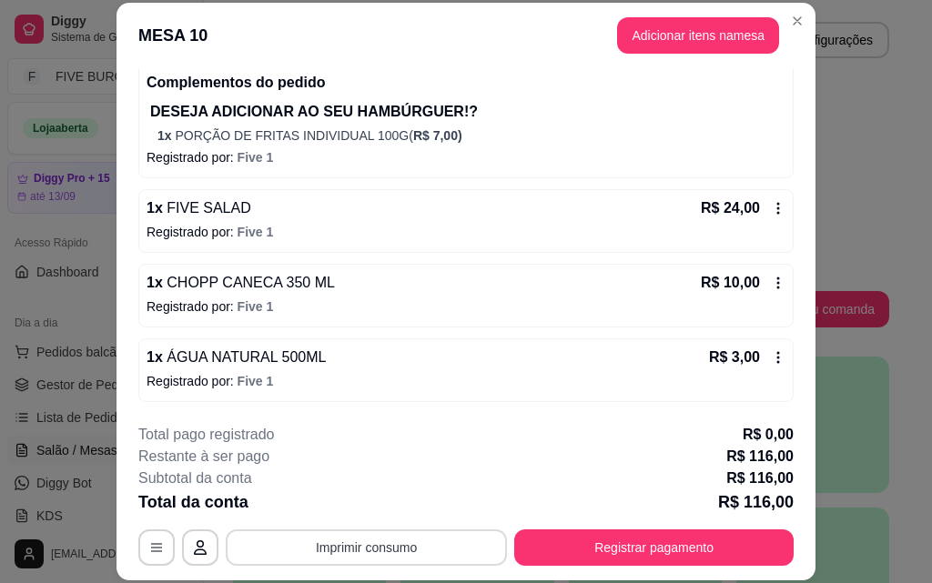
click at [389, 559] on button "Imprimir consumo" at bounding box center [366, 547] width 281 height 36
click at [375, 509] on button "IMPRESSORA" at bounding box center [364, 505] width 127 height 28
drag, startPoint x: 638, startPoint y: 517, endPoint x: 647, endPoint y: 525, distance: 12.2
click at [647, 525] on div "**********" at bounding box center [465, 495] width 655 height 142
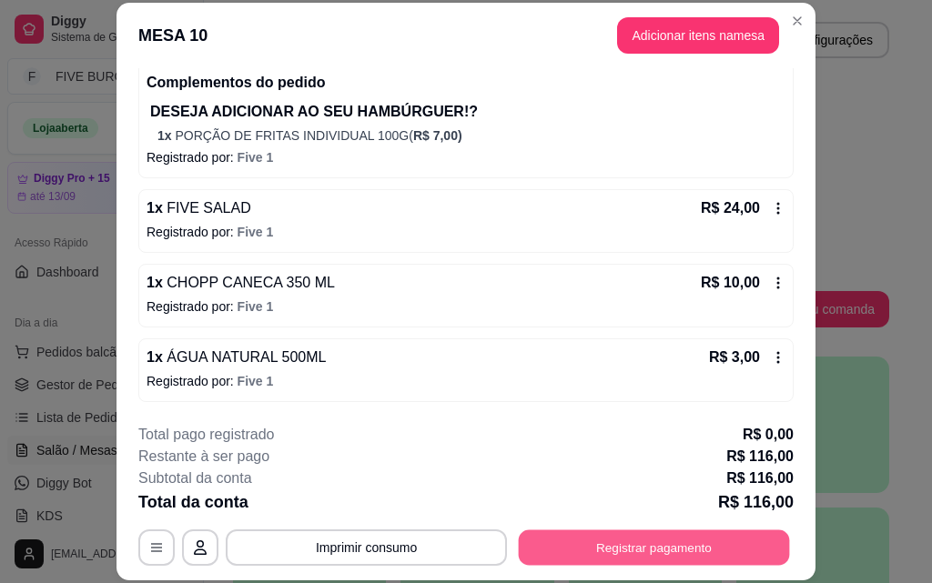
click at [651, 549] on button "Registrar pagamento" at bounding box center [654, 546] width 271 height 35
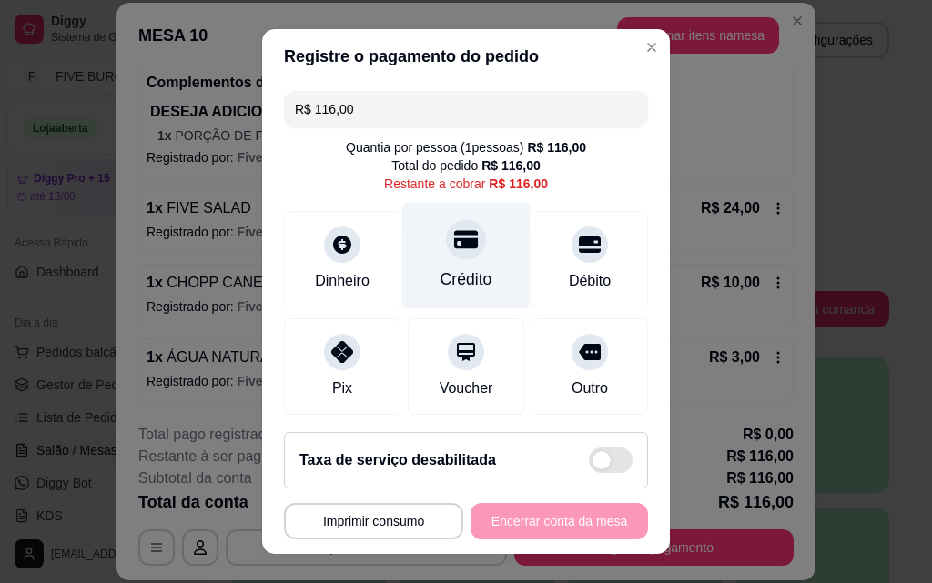
click at [484, 277] on div "Crédito" at bounding box center [466, 256] width 128 height 106
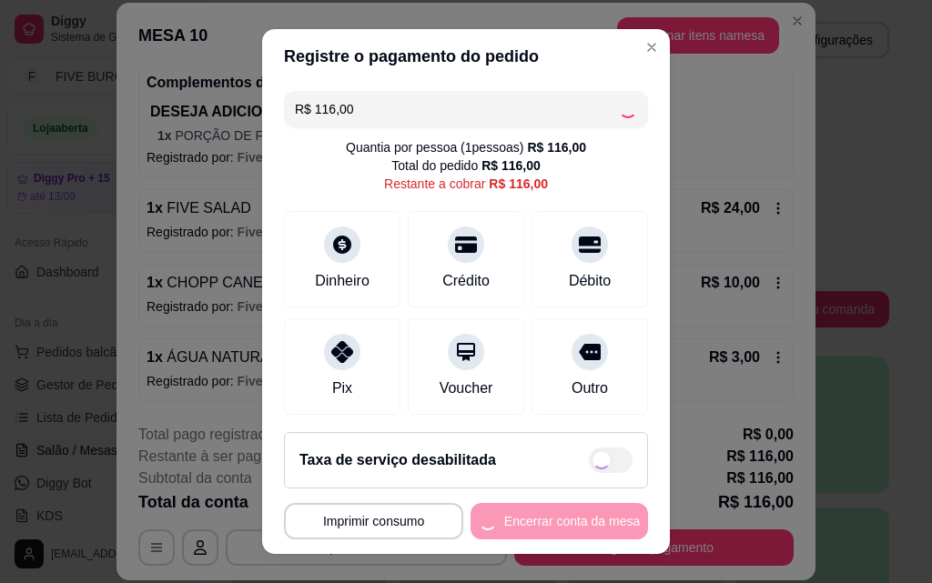
type input "R$ 0,00"
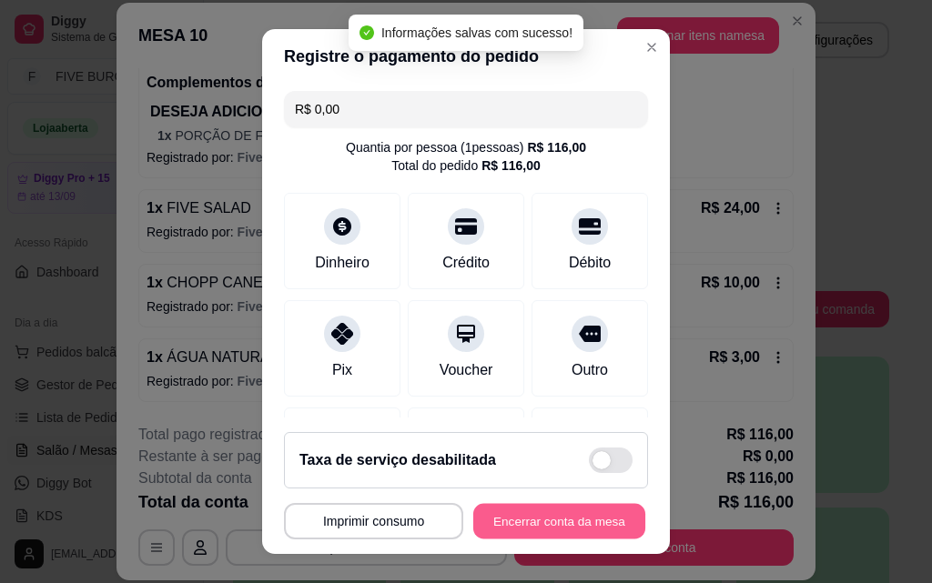
click at [578, 519] on button "Encerrar conta da mesa" at bounding box center [559, 521] width 172 height 35
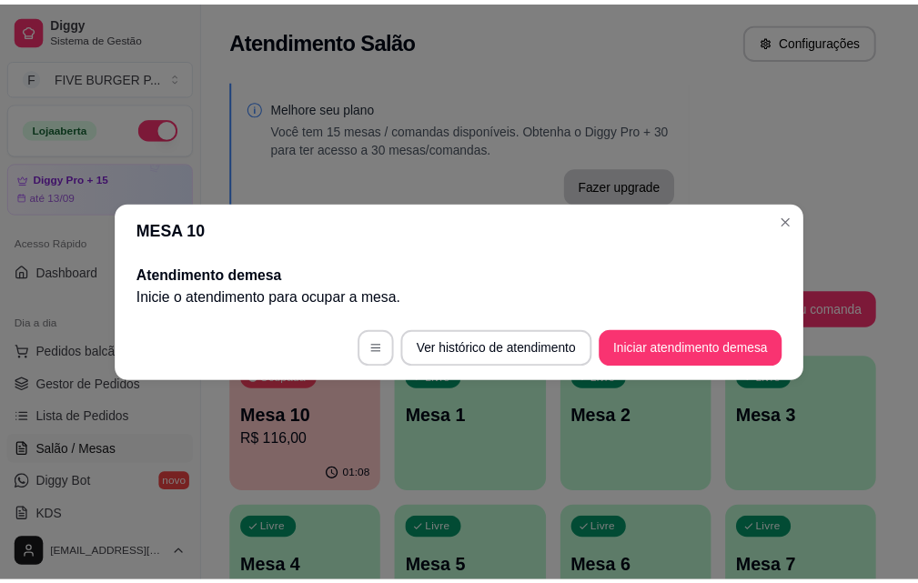
scroll to position [0, 0]
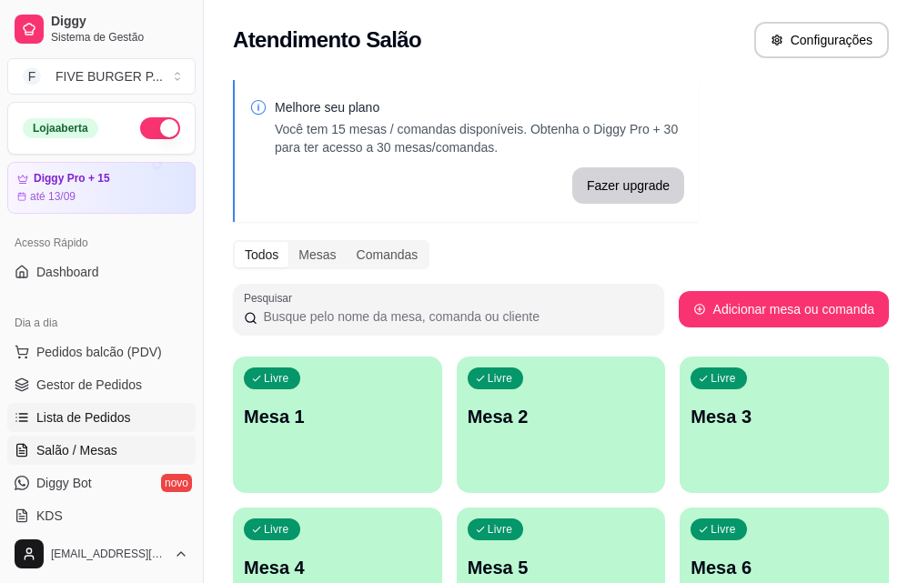
click at [125, 412] on span "Lista de Pedidos" at bounding box center [83, 417] width 95 height 18
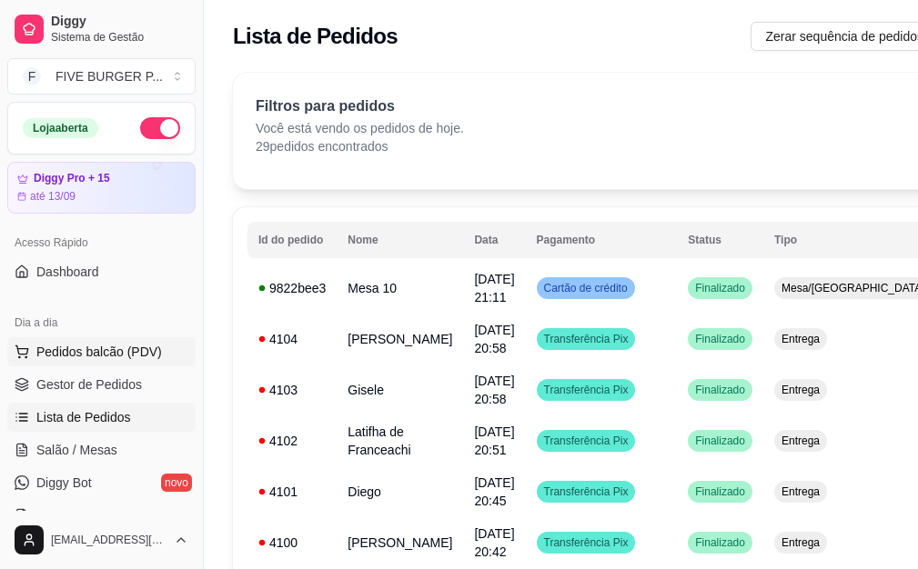
click at [132, 356] on span "Pedidos balcão (PDV)" at bounding box center [99, 352] width 126 height 18
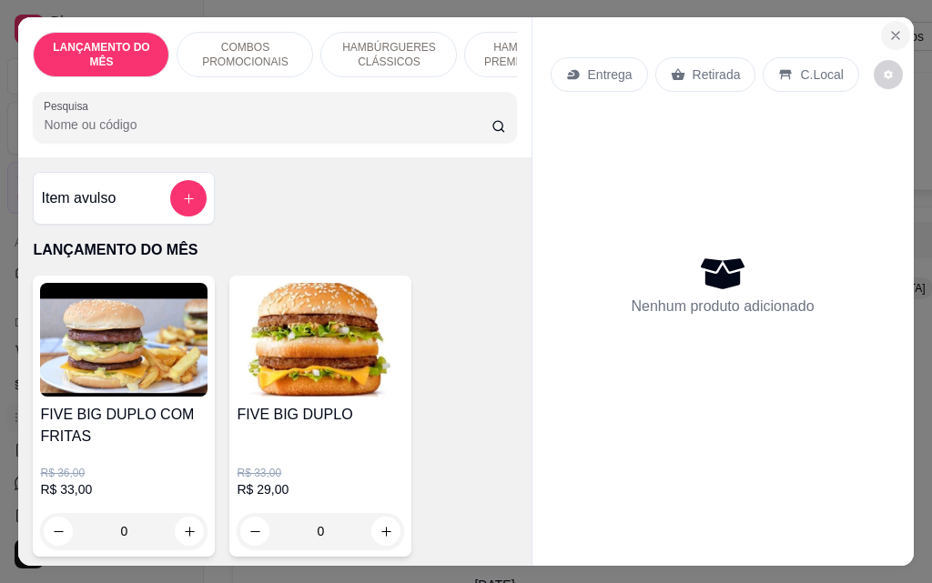
click at [888, 32] on icon "Close" at bounding box center [895, 35] width 15 height 15
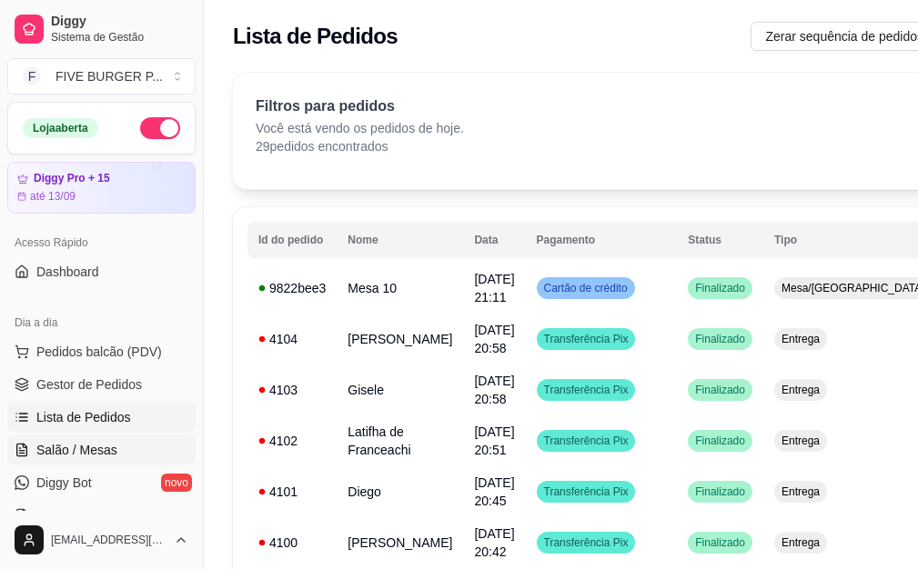
click at [116, 464] on link "Salão / Mesas" at bounding box center [101, 450] width 188 height 29
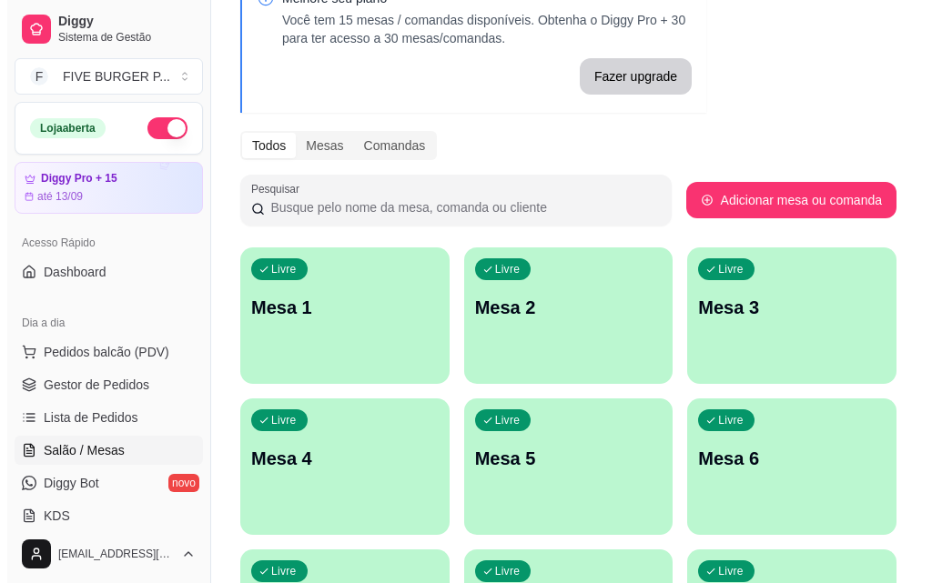
scroll to position [273, 0]
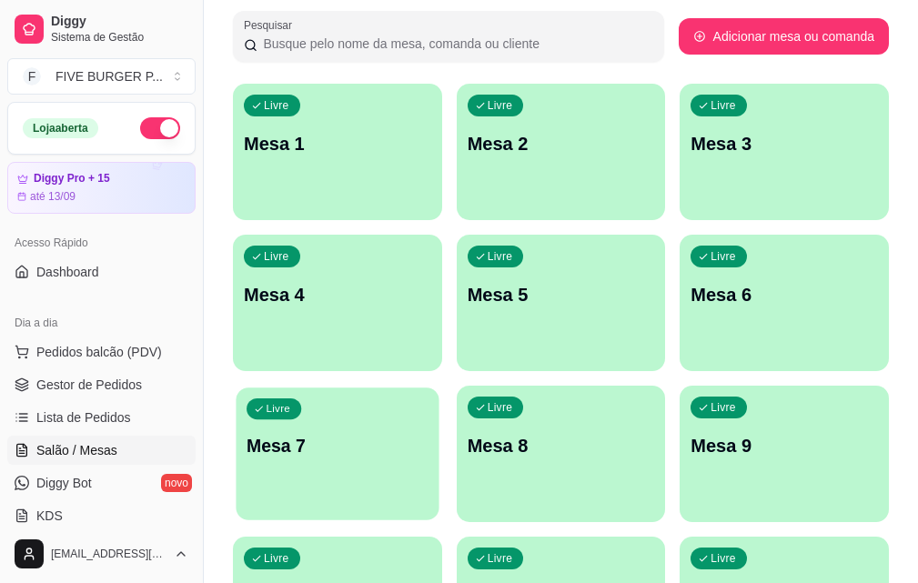
click at [438, 388] on div "Livre Mesa 7" at bounding box center [337, 443] width 203 height 111
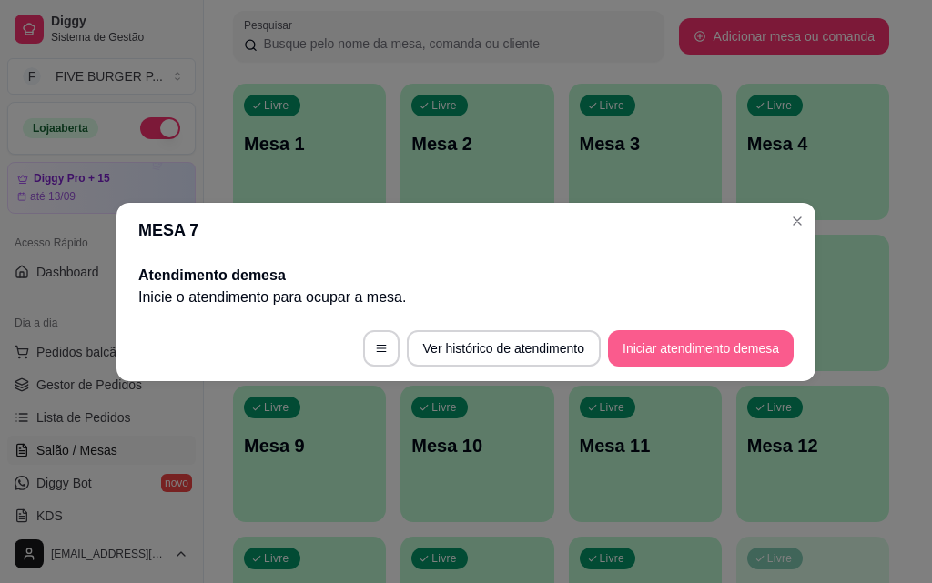
click at [653, 354] on button "Iniciar atendimento de mesa" at bounding box center [701, 348] width 186 height 36
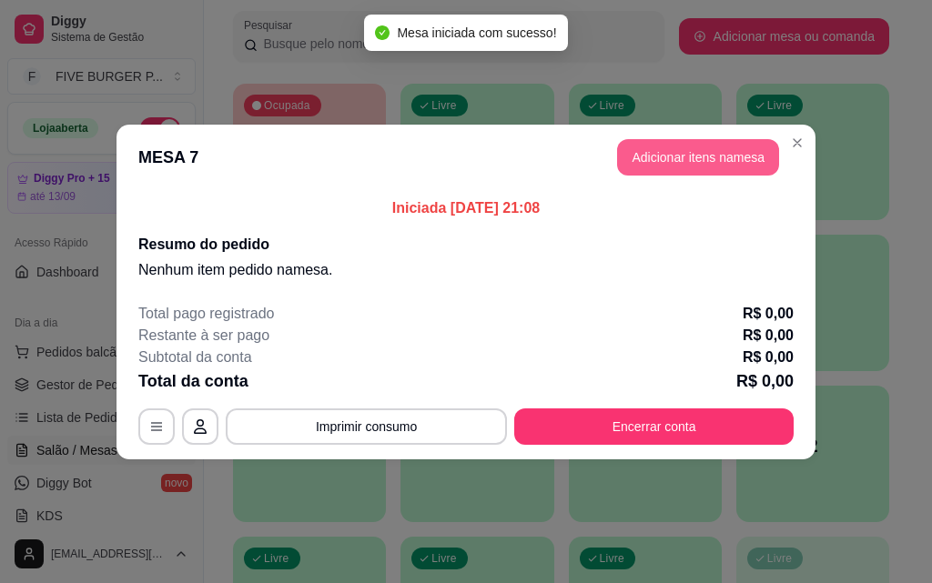
click at [630, 164] on button "Adicionar itens na mesa" at bounding box center [698, 157] width 162 height 36
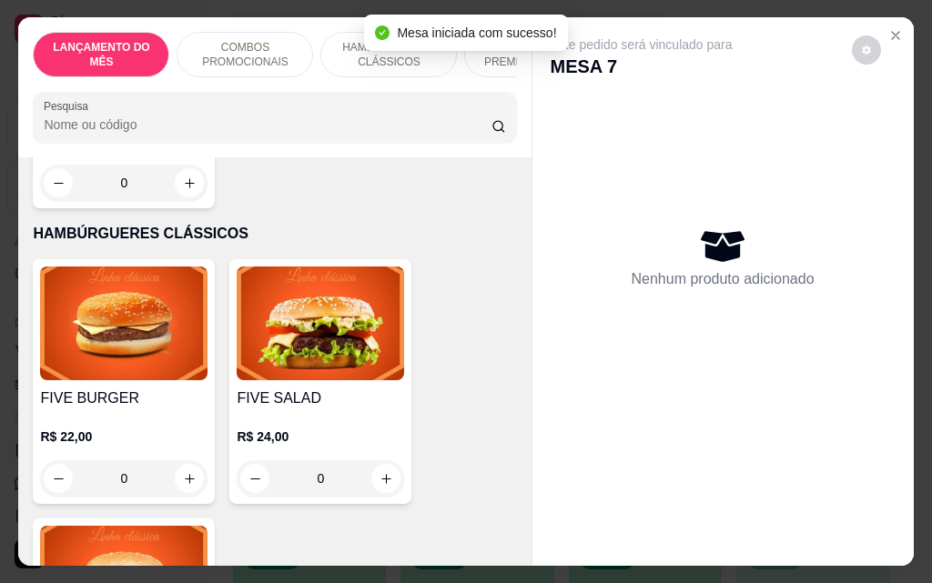
scroll to position [1274, 0]
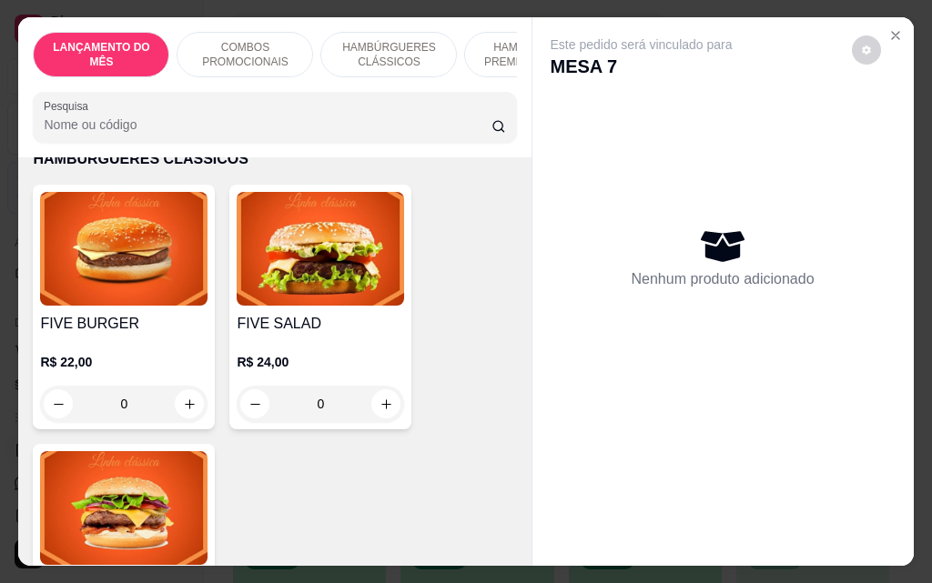
click at [376, 393] on div "0" at bounding box center [320, 404] width 167 height 36
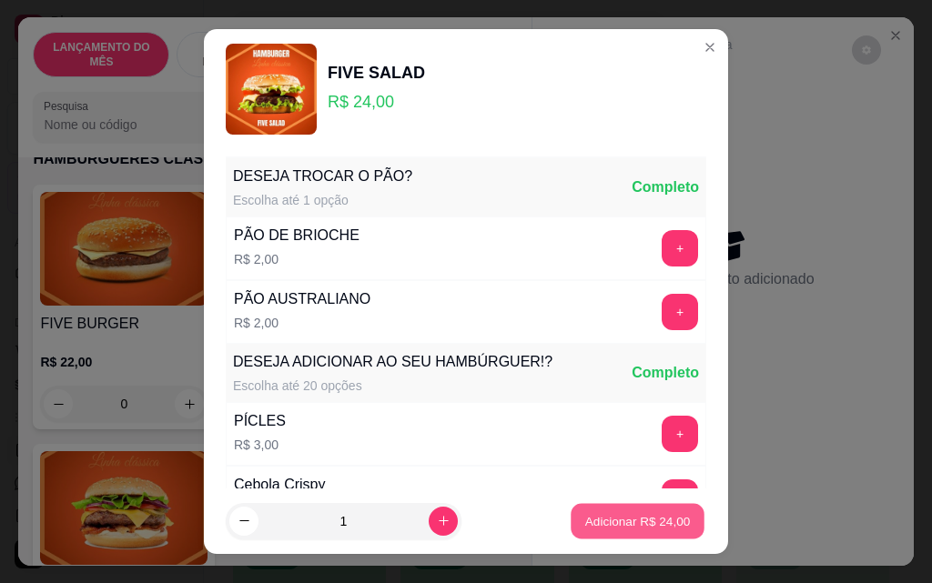
click at [588, 515] on p "Adicionar R$ 24,00" at bounding box center [638, 520] width 106 height 17
type input "1"
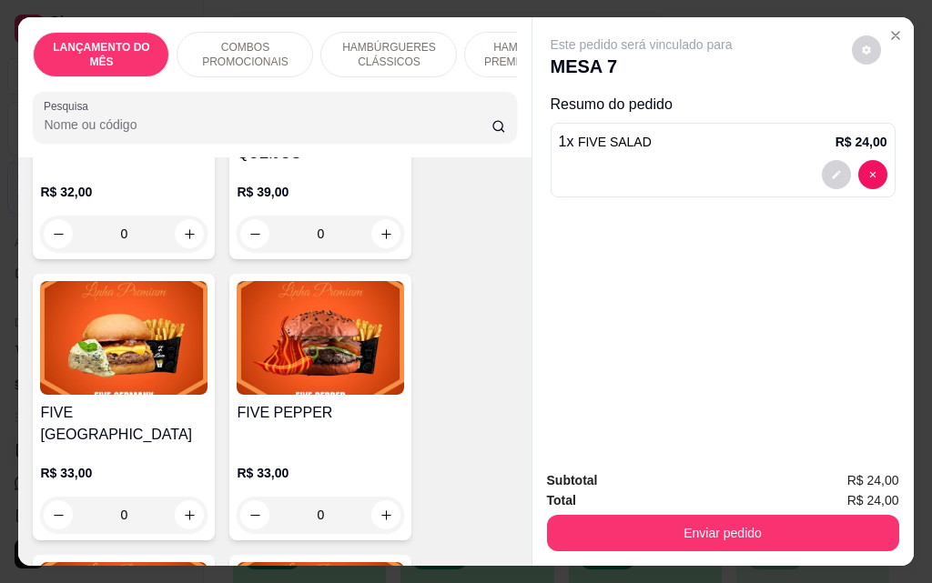
scroll to position [2638, 0]
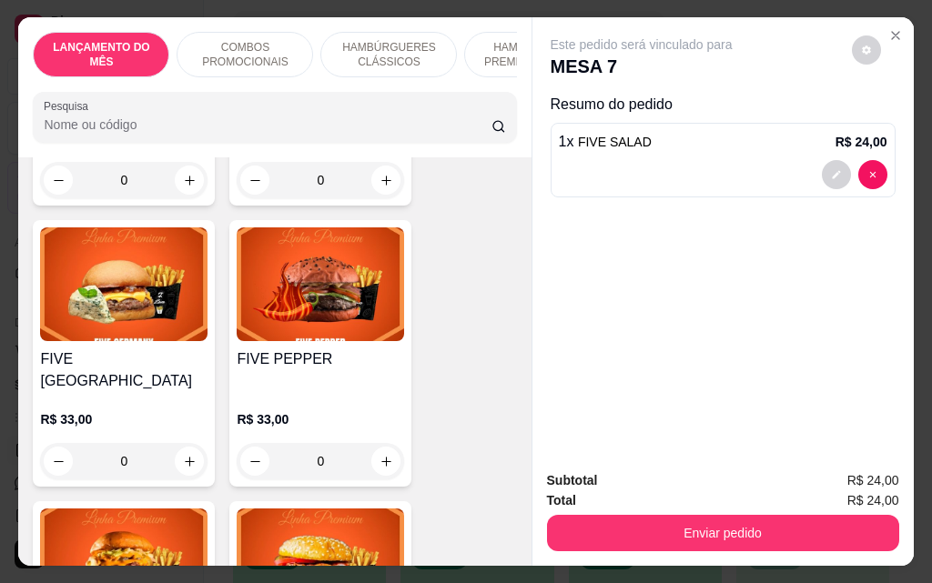
click at [183, 443] on div "0" at bounding box center [123, 461] width 167 height 36
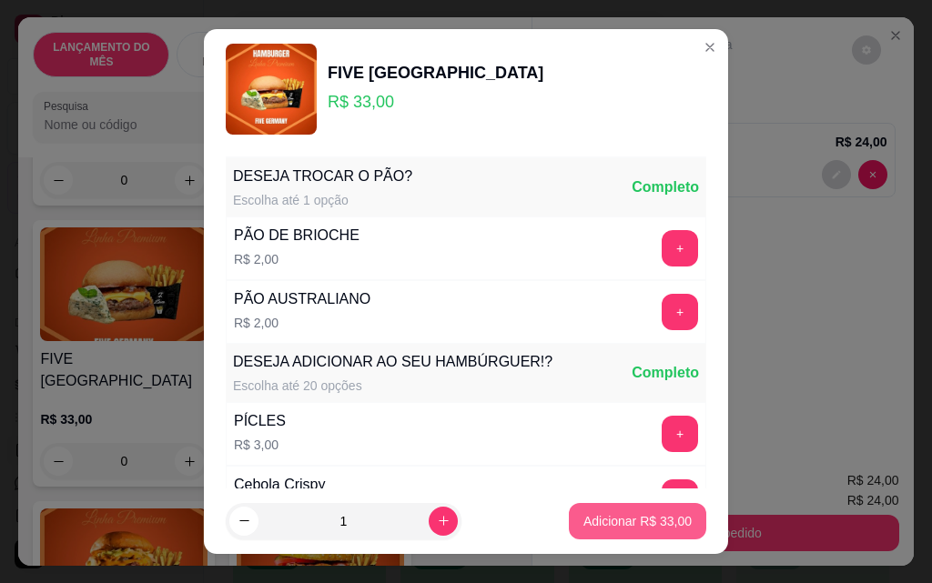
click at [590, 525] on p "Adicionar R$ 33,00" at bounding box center [637, 521] width 108 height 18
type input "1"
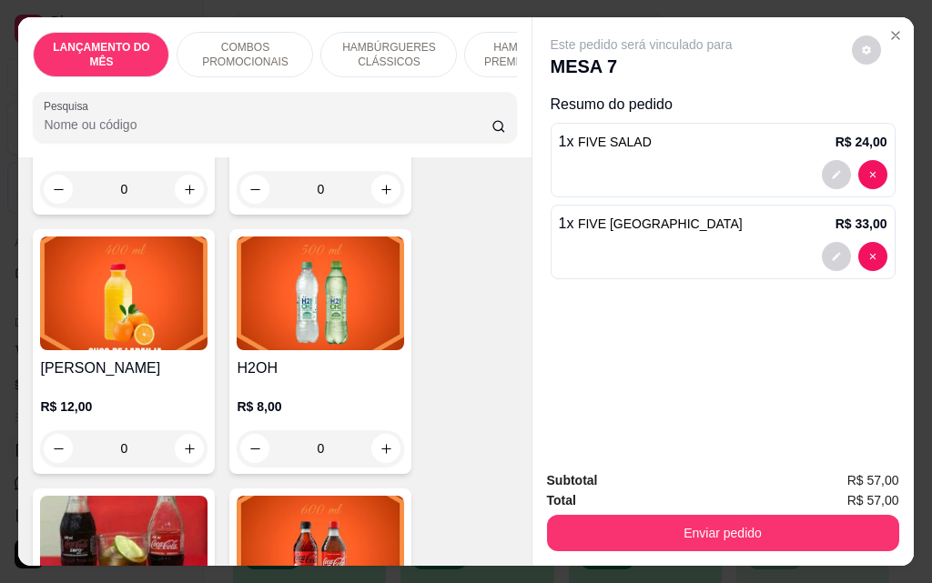
scroll to position [7096, 0]
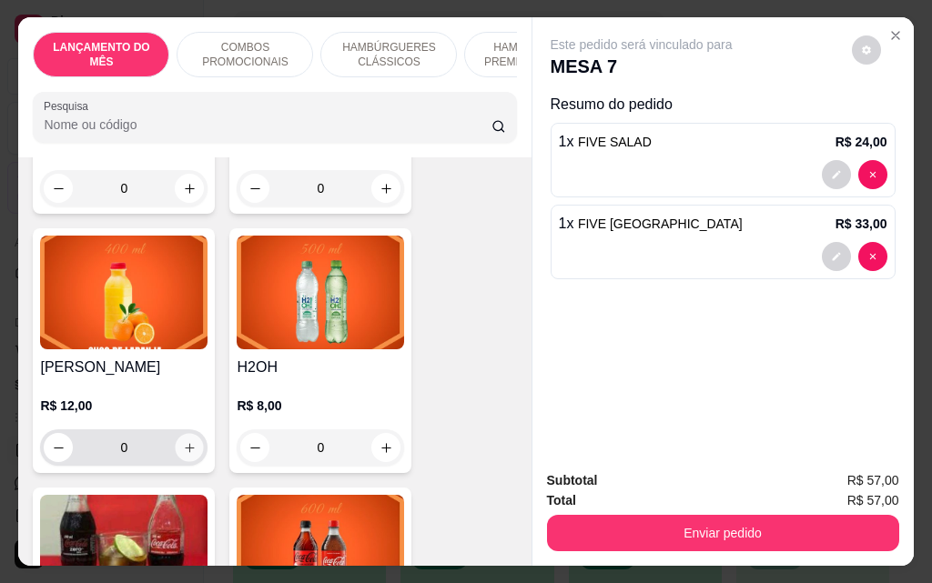
click at [185, 443] on icon "increase-product-quantity" at bounding box center [189, 447] width 9 height 9
type input "1"
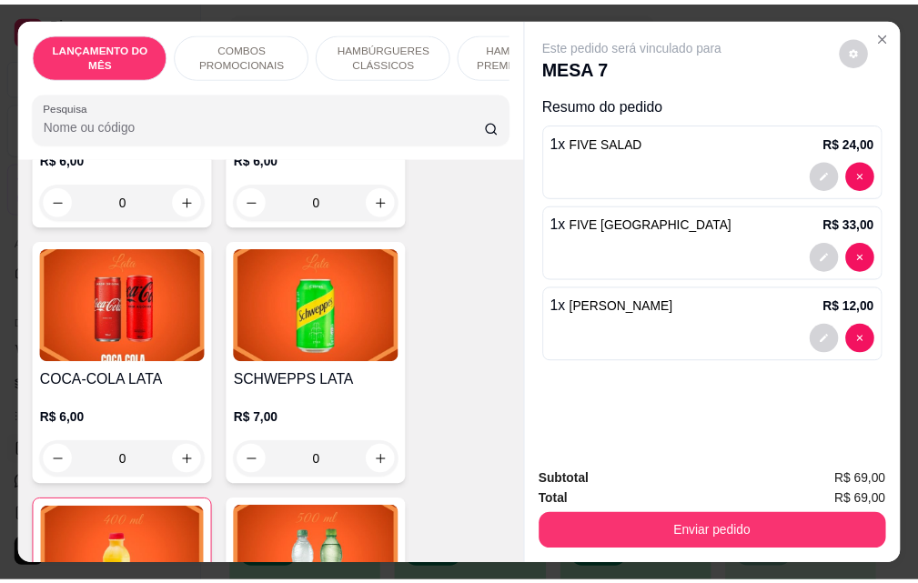
scroll to position [6823, 0]
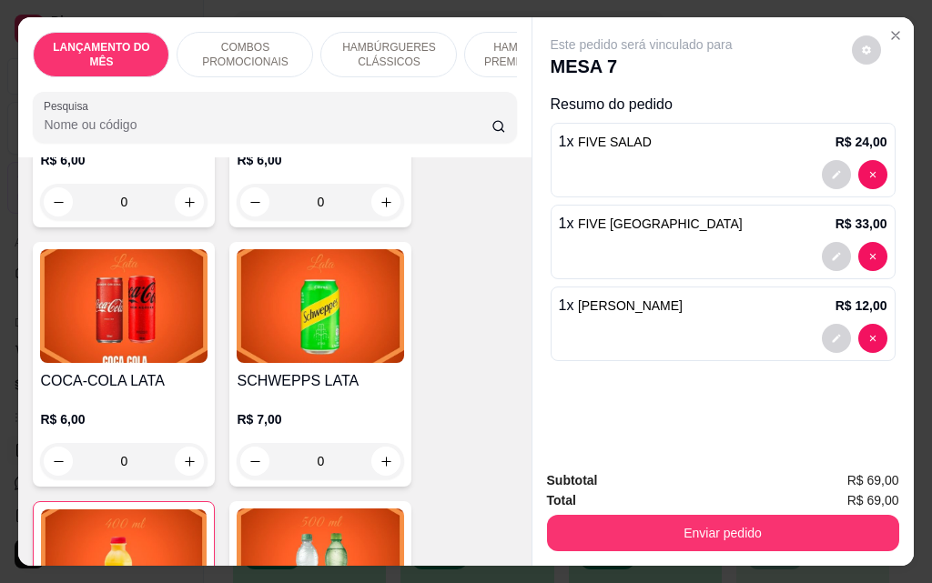
click at [188, 443] on div "0" at bounding box center [123, 461] width 167 height 36
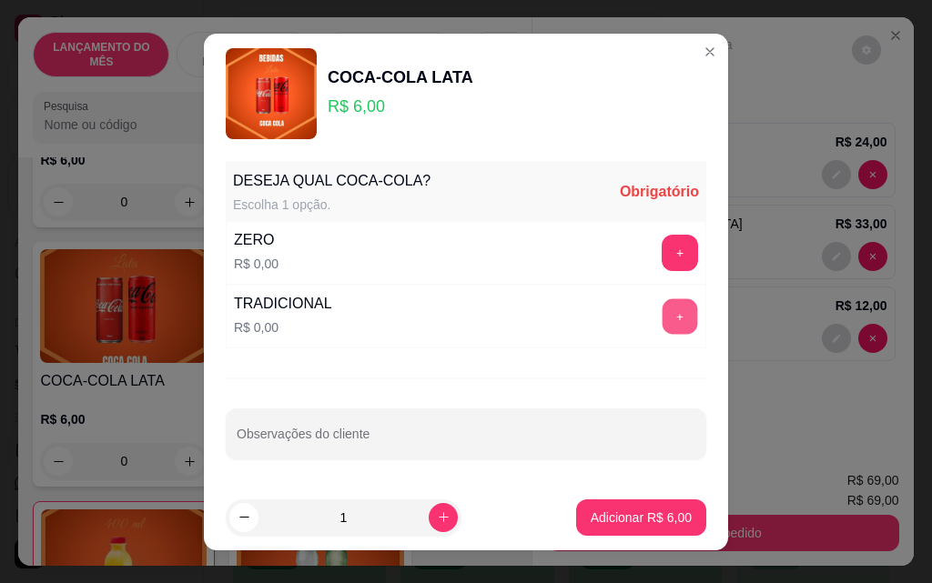
click at [671, 327] on button "+" at bounding box center [679, 315] width 35 height 35
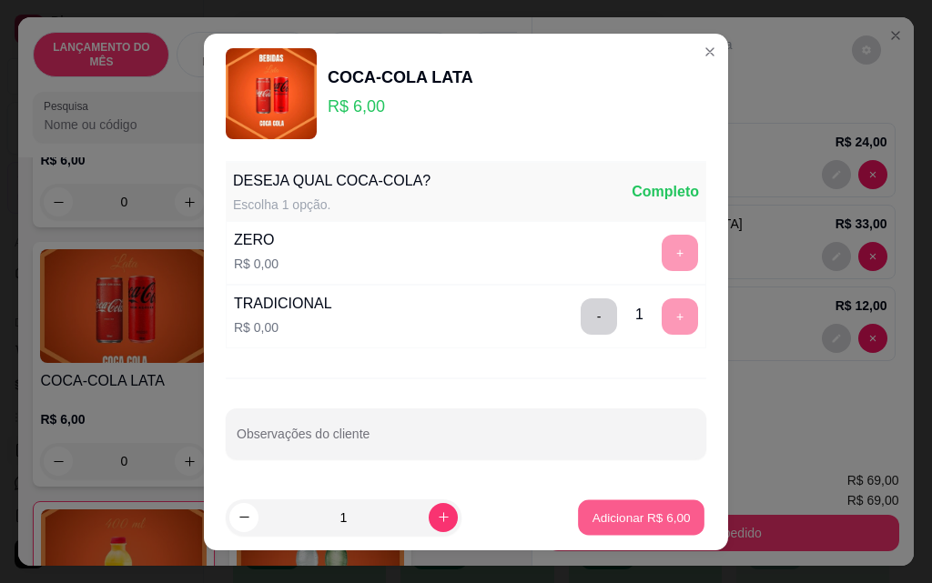
click at [650, 516] on p "Adicionar R$ 6,00" at bounding box center [640, 517] width 98 height 17
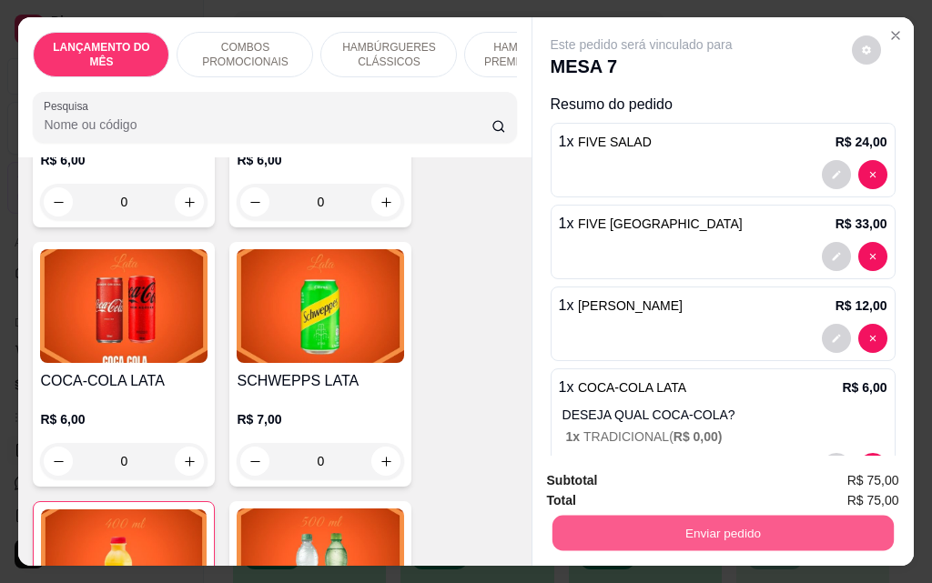
click at [697, 529] on button "Enviar pedido" at bounding box center [721, 532] width 341 height 35
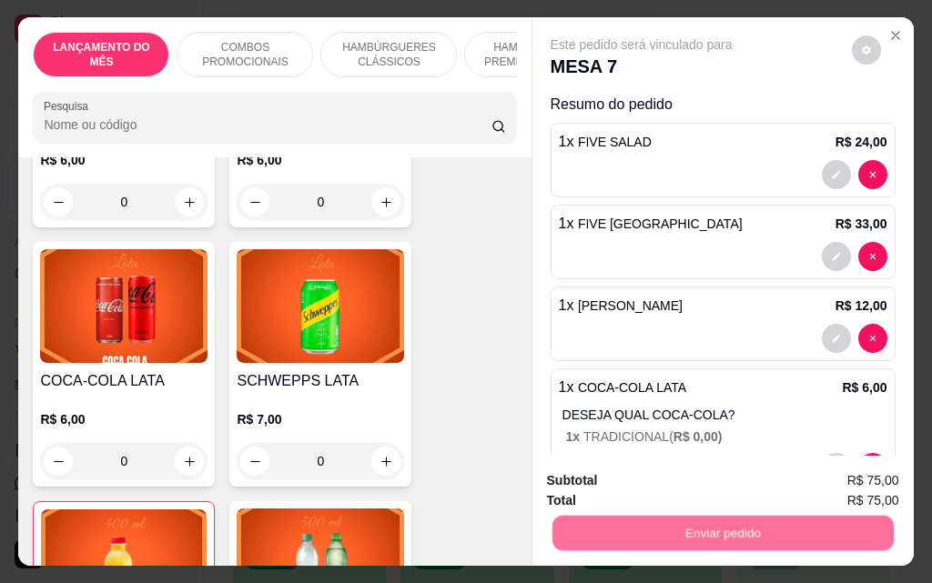
click at [655, 480] on button "Não registrar e enviar pedido" at bounding box center [662, 481] width 189 height 35
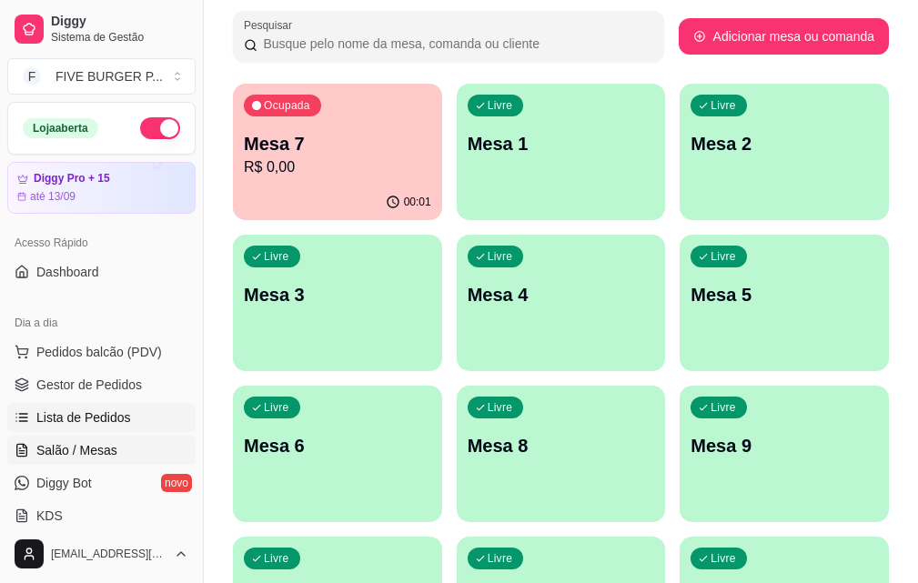
click at [124, 421] on span "Lista de Pedidos" at bounding box center [83, 417] width 95 height 18
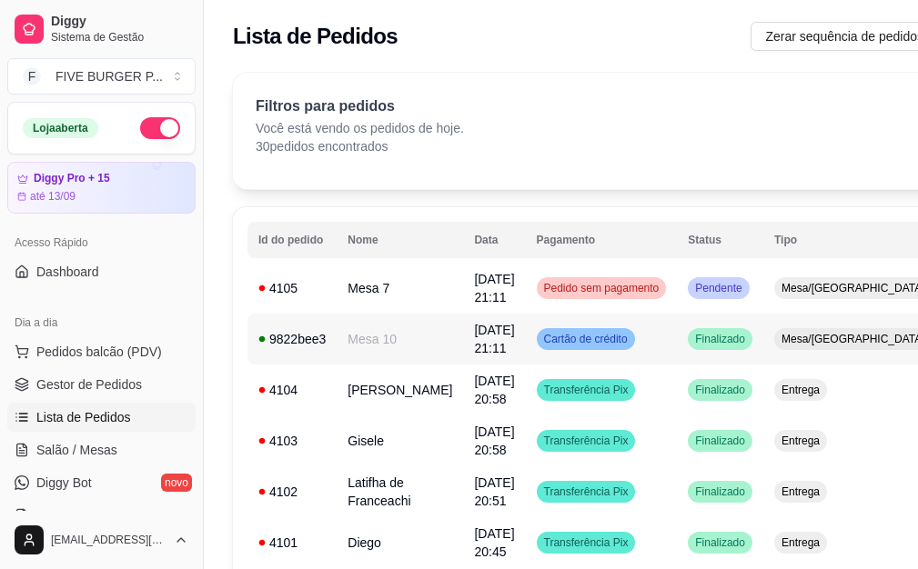
click at [677, 351] on td "Finalizado" at bounding box center [720, 339] width 86 height 51
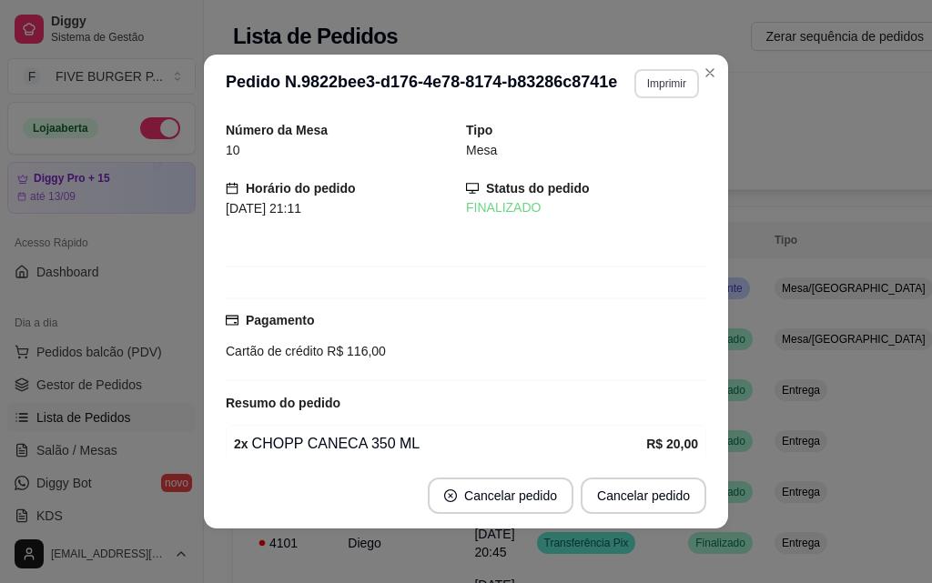
click at [641, 91] on button "Imprimir" at bounding box center [666, 83] width 65 height 29
click at [630, 143] on button "IMPRESSORA" at bounding box center [627, 147] width 127 height 28
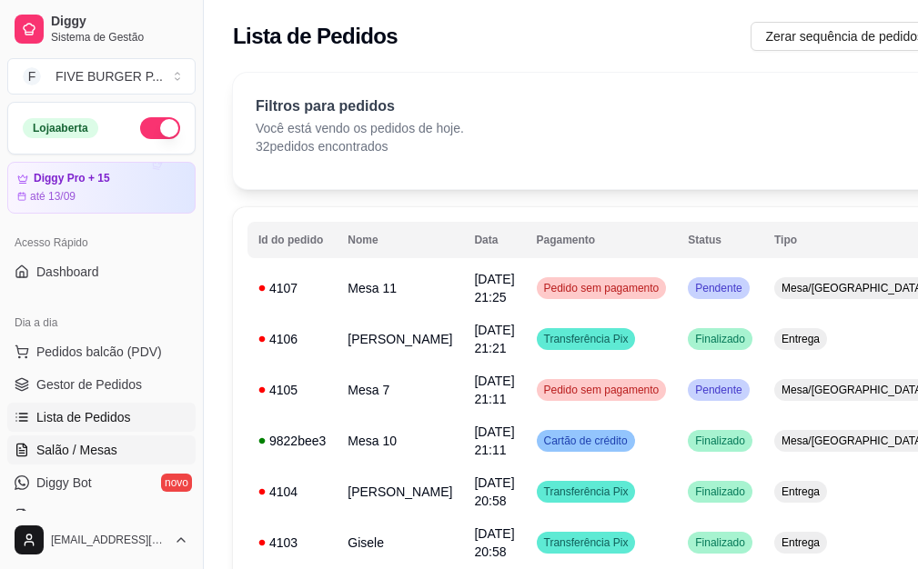
click at [81, 453] on span "Salão / Mesas" at bounding box center [76, 450] width 81 height 18
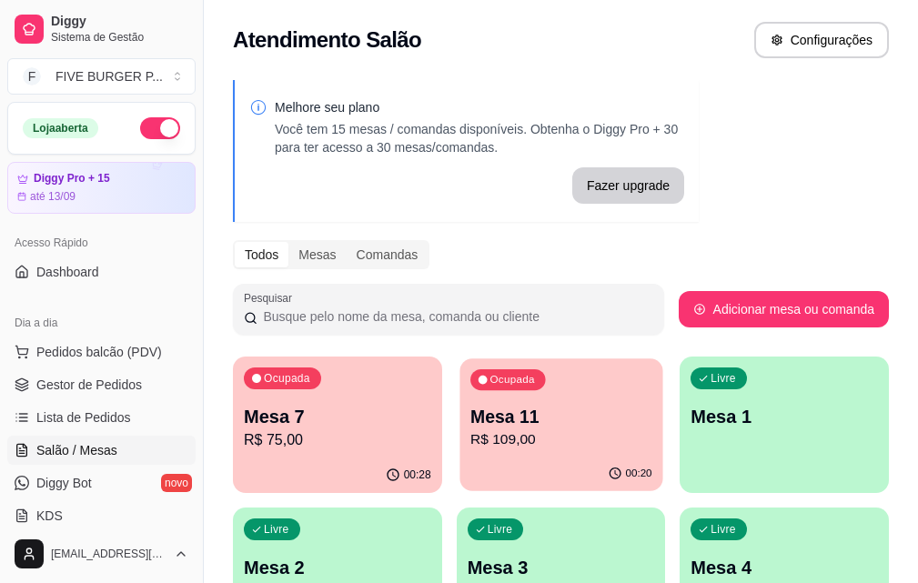
click at [466, 460] on div "00:20" at bounding box center [560, 474] width 203 height 35
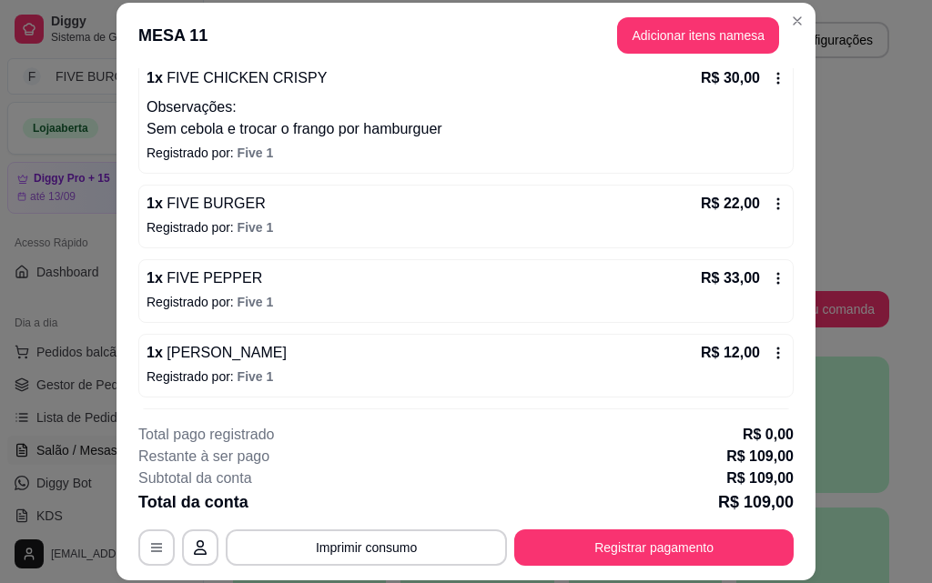
scroll to position [182, 0]
click at [771, 200] on icon at bounding box center [778, 203] width 15 height 15
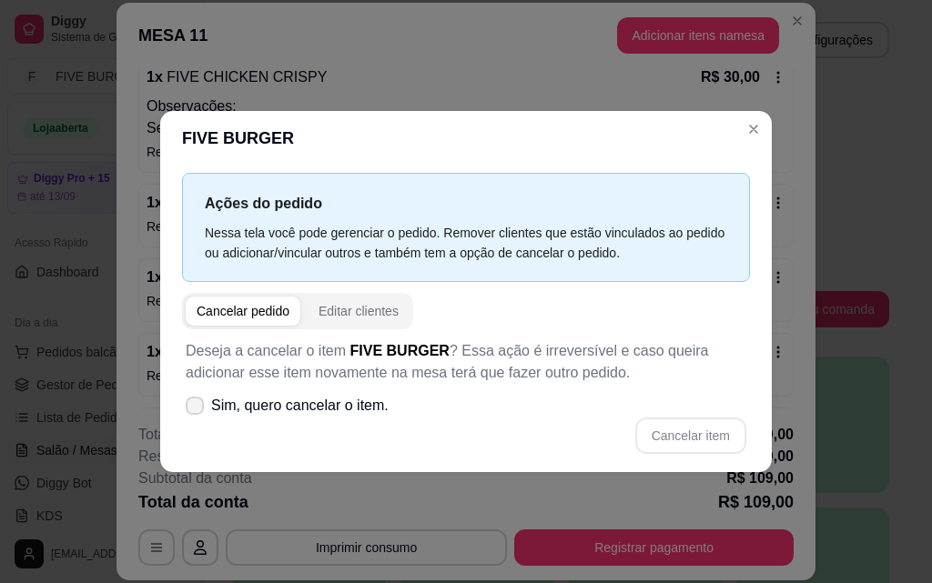
click at [193, 412] on span at bounding box center [195, 406] width 18 height 18
click at [193, 412] on input "Sim, quero cancelar o item." at bounding box center [191, 414] width 12 height 12
checkbox input "true"
click at [660, 436] on button "Cancelar item" at bounding box center [690, 436] width 111 height 36
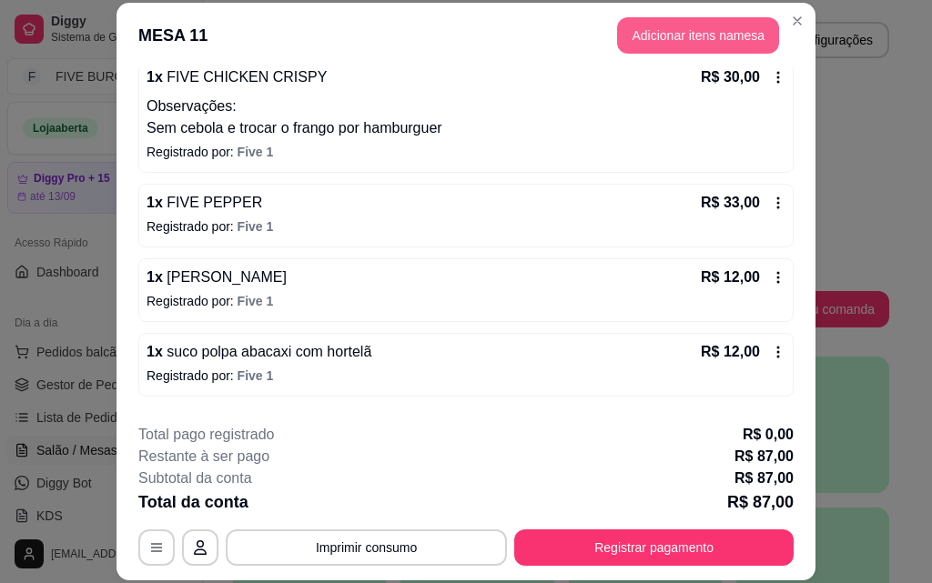
click at [721, 39] on button "Adicionar itens na mesa" at bounding box center [698, 35] width 162 height 36
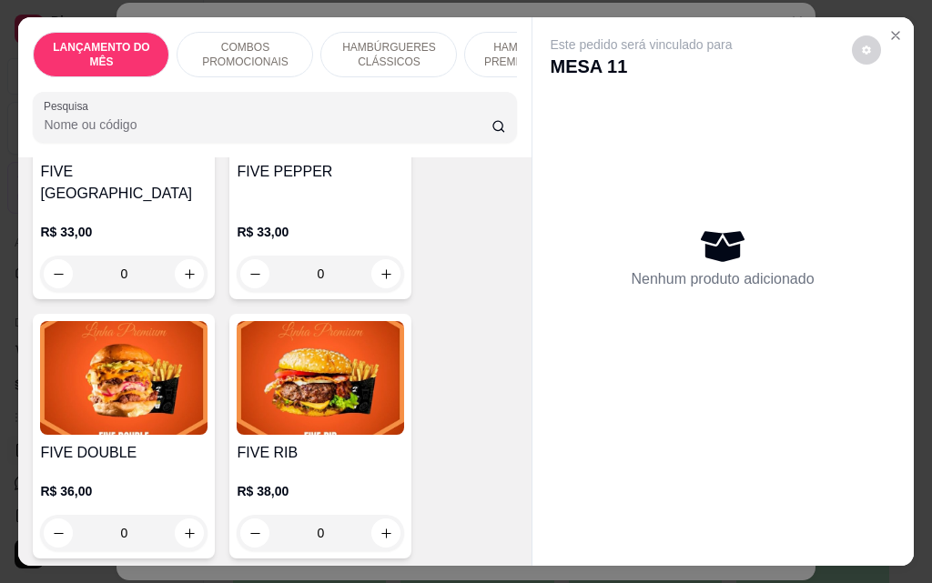
scroll to position [2820, 0]
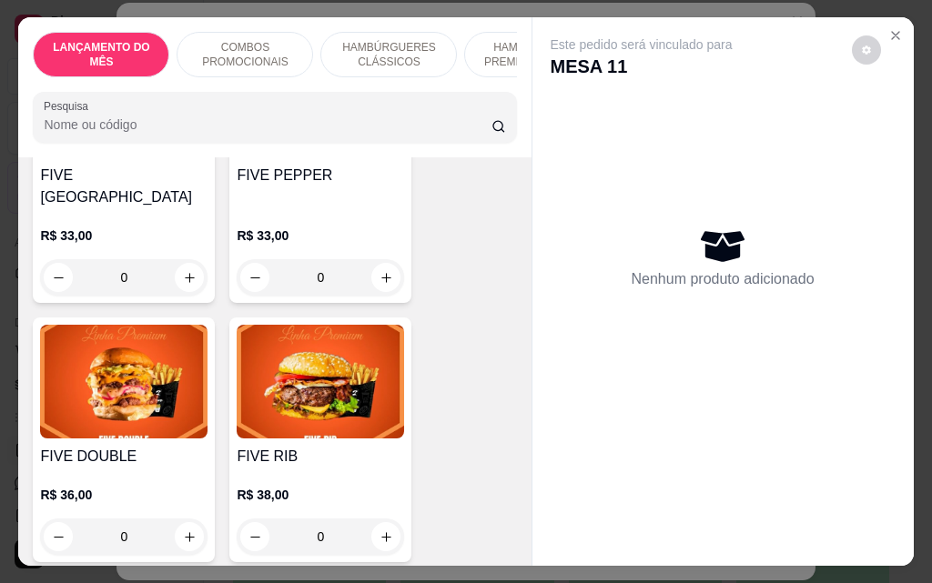
click at [383, 519] on div "0" at bounding box center [320, 537] width 167 height 36
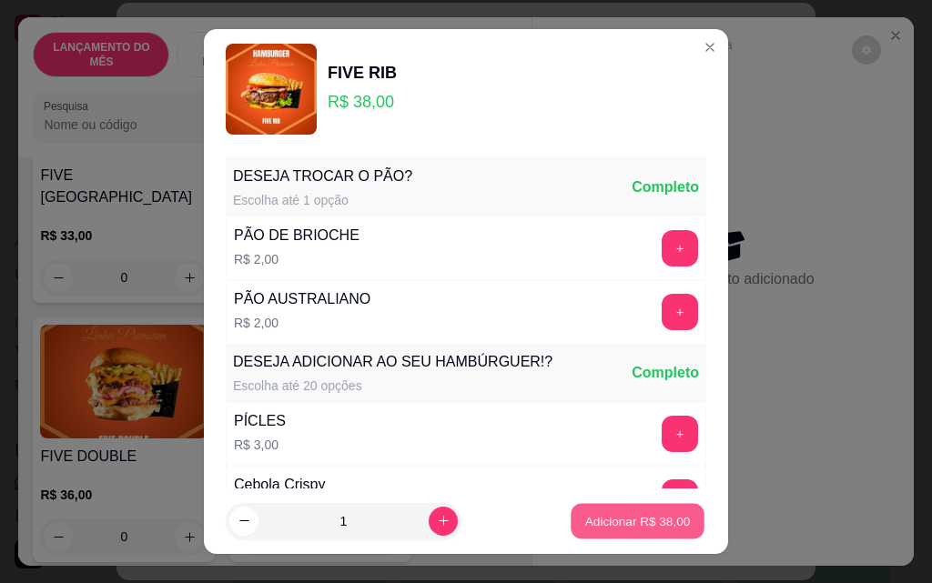
click at [639, 523] on p "Adicionar R$ 38,00" at bounding box center [638, 520] width 106 height 17
type input "1"
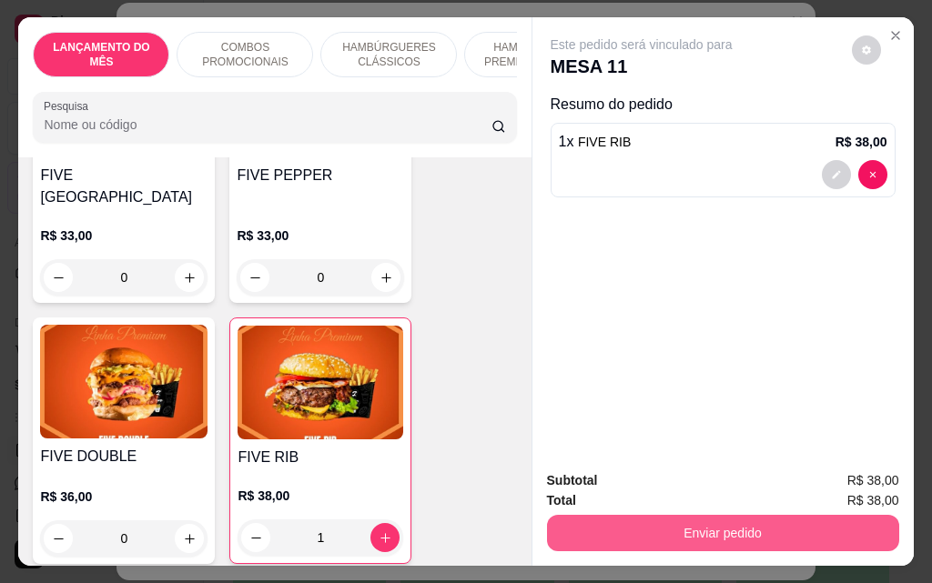
click at [658, 520] on button "Enviar pedido" at bounding box center [723, 533] width 352 height 36
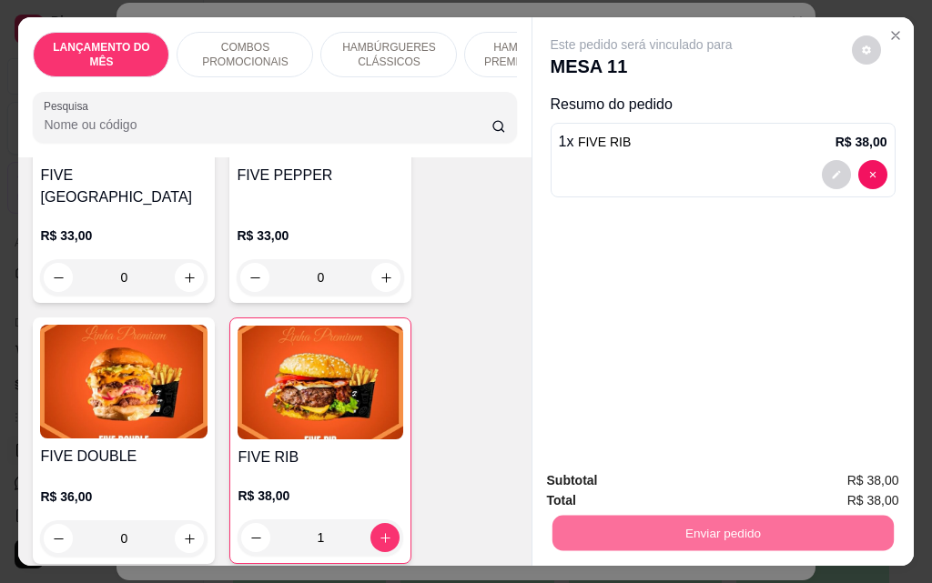
click at [645, 484] on button "Não registrar e enviar pedido" at bounding box center [662, 481] width 189 height 35
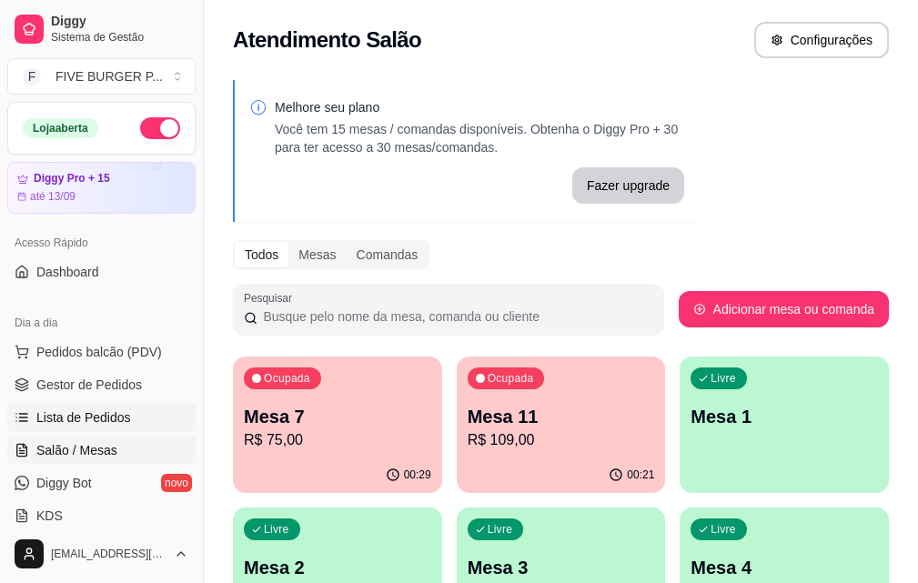
click at [128, 418] on link "Lista de Pedidos" at bounding box center [101, 417] width 188 height 29
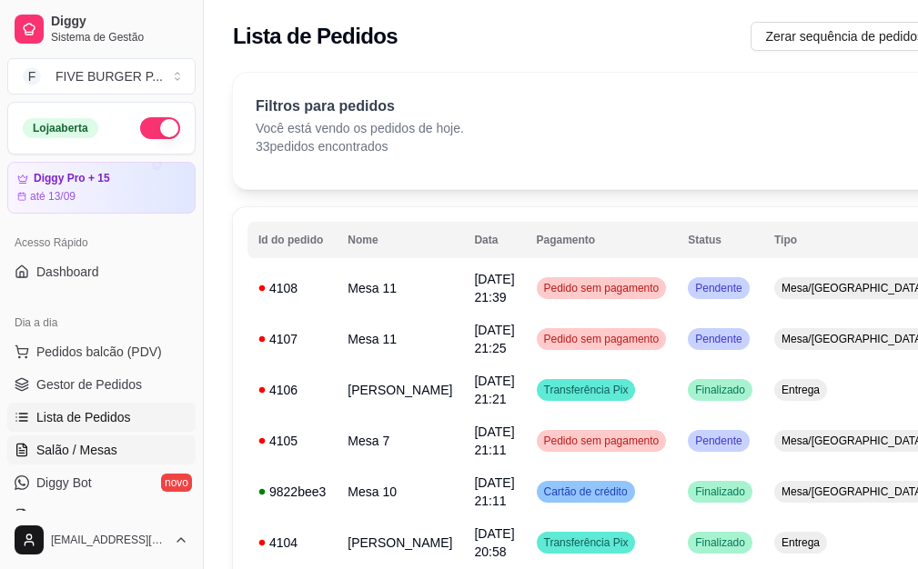
click at [109, 446] on span "Salão / Mesas" at bounding box center [76, 450] width 81 height 18
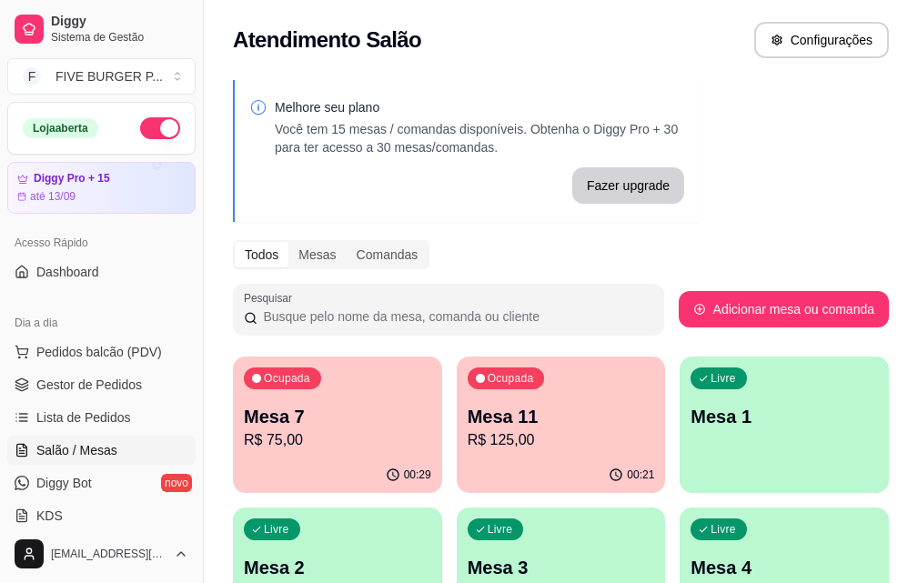
click at [509, 442] on p "R$ 125,00" at bounding box center [561, 440] width 187 height 22
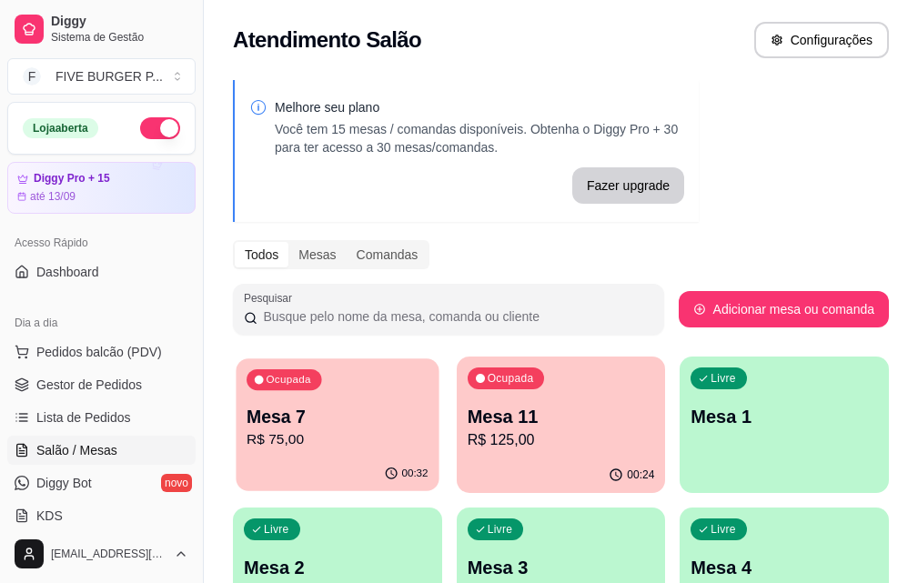
click at [326, 451] on div "Ocupada Mesa 7 R$ 75,00" at bounding box center [337, 407] width 203 height 98
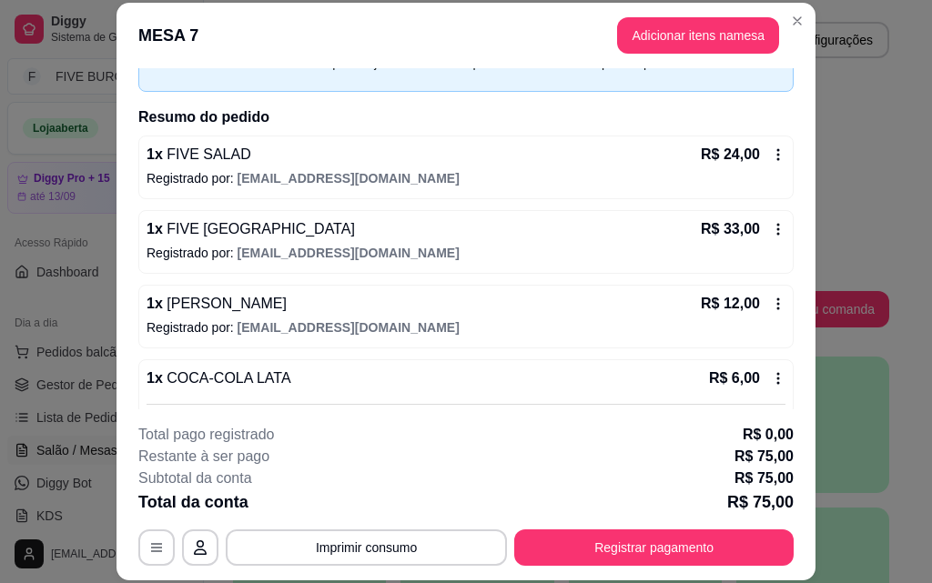
scroll to position [228, 0]
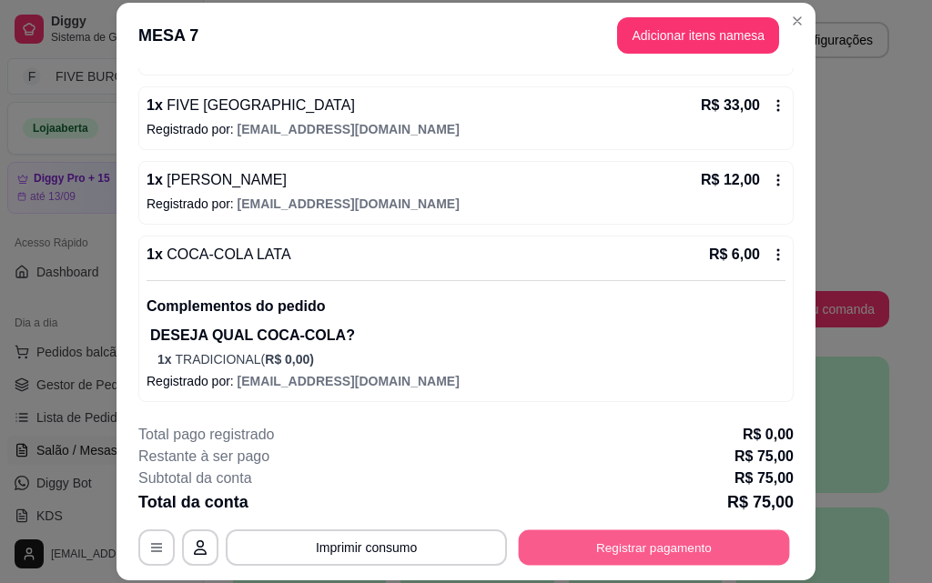
click at [579, 557] on button "Registrar pagamento" at bounding box center [654, 546] width 271 height 35
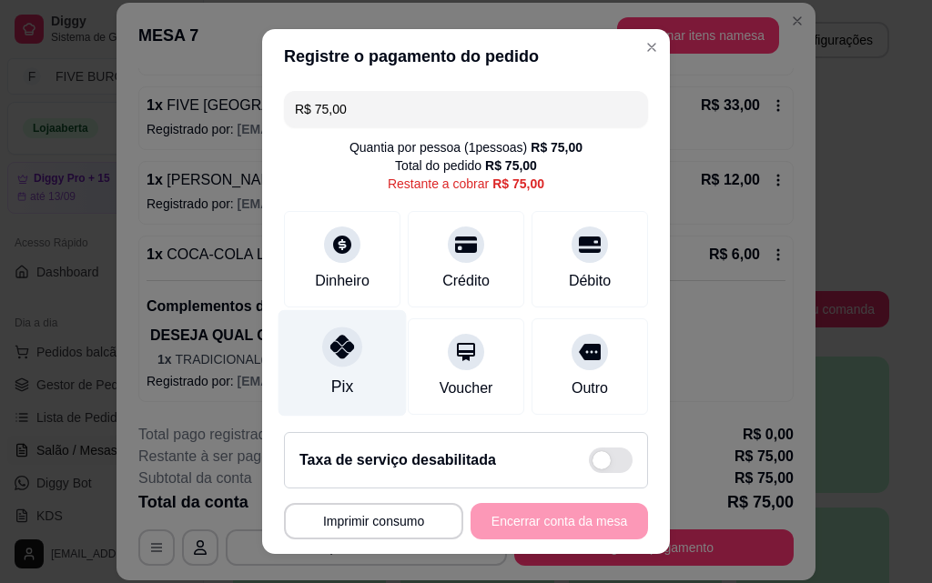
click at [365, 380] on div "Pix" at bounding box center [342, 363] width 128 height 106
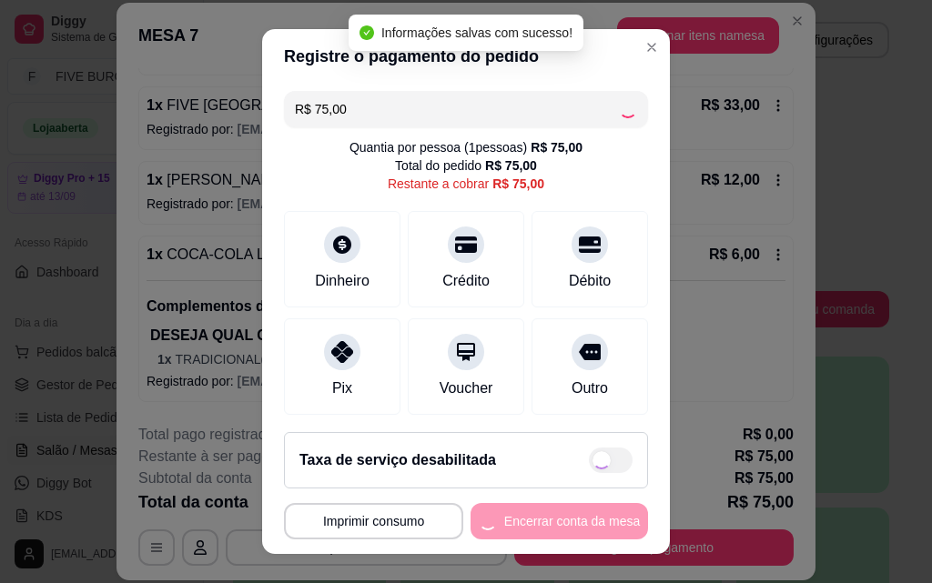
type input "R$ 0,00"
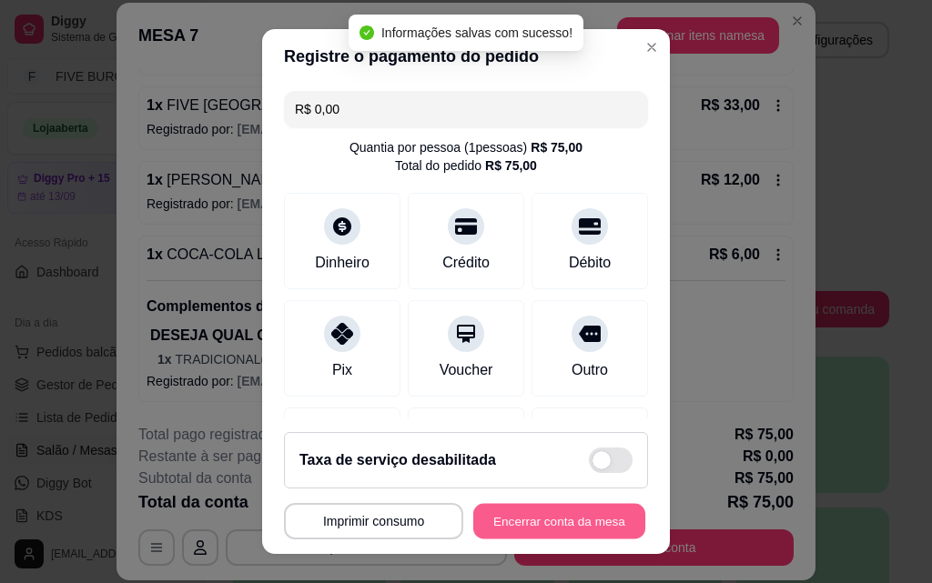
click at [599, 529] on button "Encerrar conta da mesa" at bounding box center [559, 521] width 172 height 35
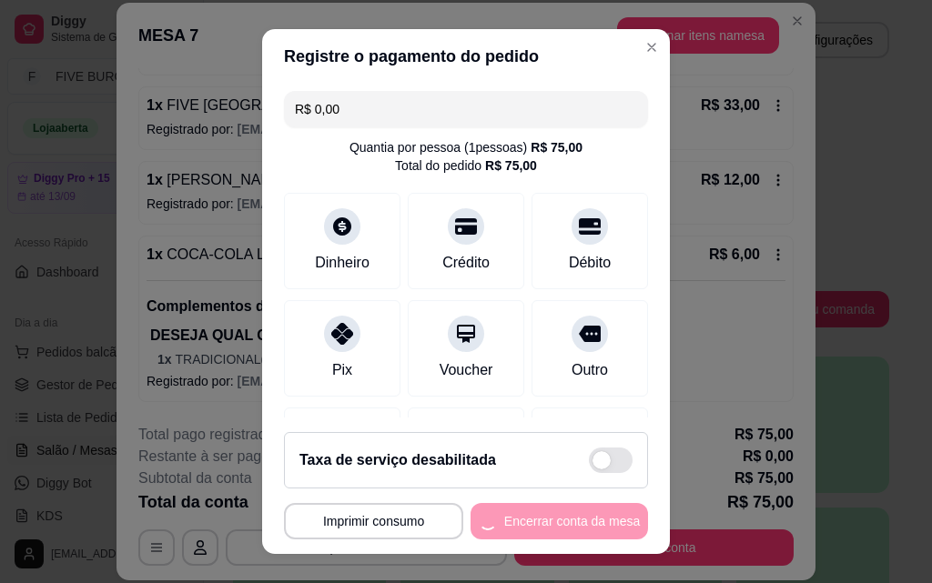
scroll to position [0, 0]
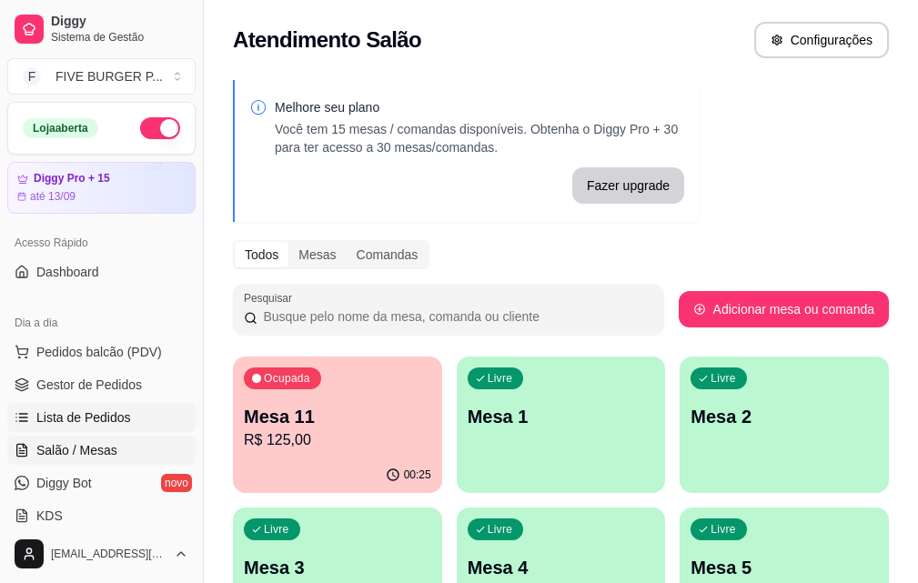
click at [146, 422] on link "Lista de Pedidos" at bounding box center [101, 417] width 188 height 29
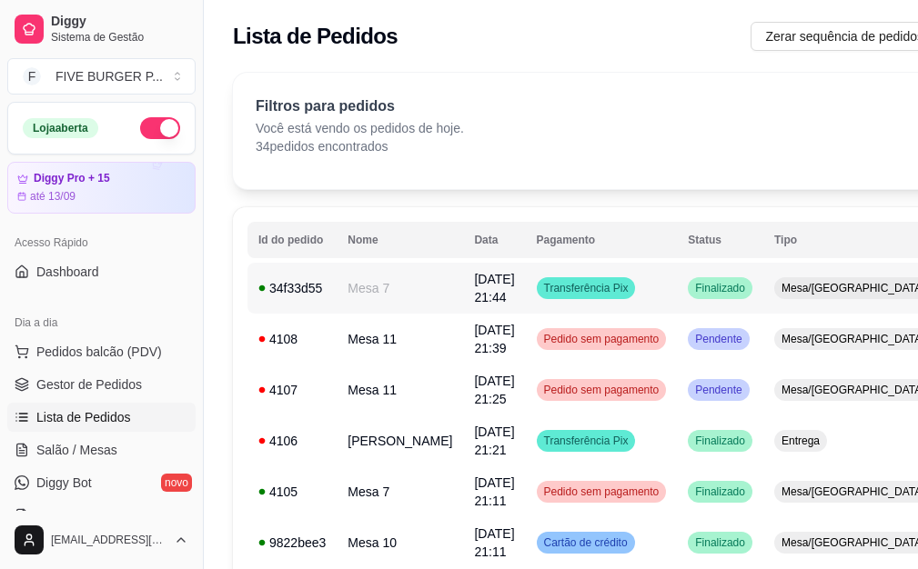
click at [632, 294] on td "Transferência Pix" at bounding box center [602, 288] width 152 height 51
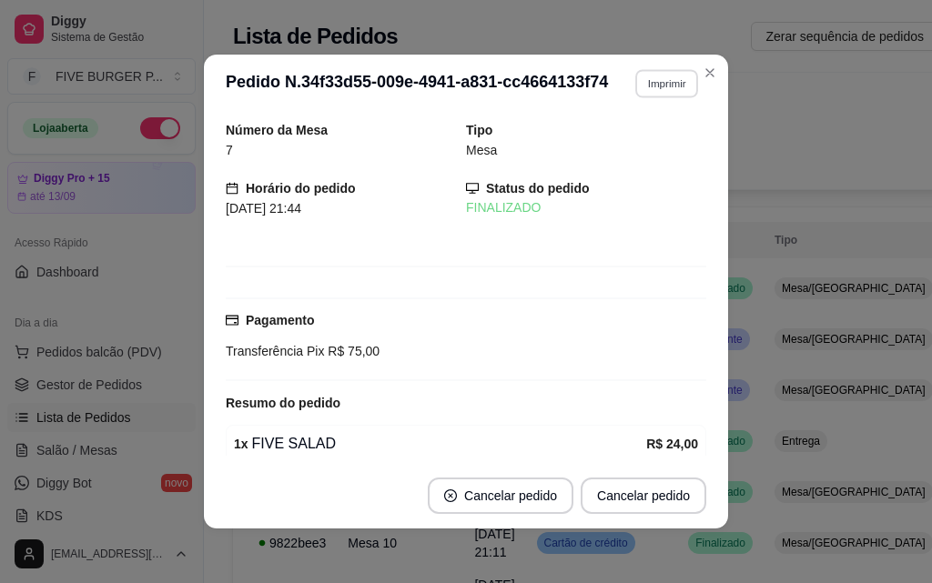
click at [672, 88] on button "Imprimir" at bounding box center [666, 83] width 63 height 28
click at [675, 146] on button "IMPRESSORA" at bounding box center [626, 147] width 127 height 28
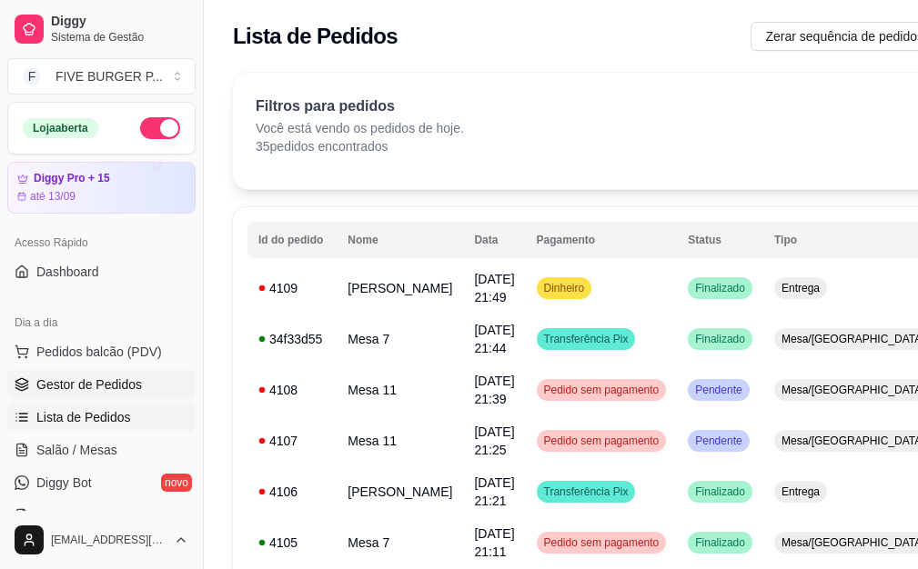
click at [76, 384] on span "Gestor de Pedidos" at bounding box center [89, 385] width 106 height 18
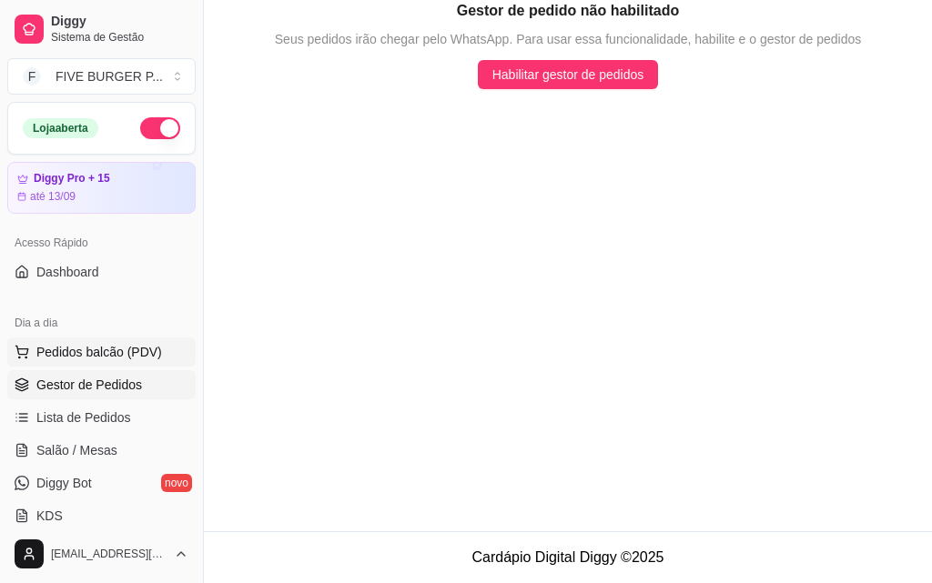
click at [77, 359] on span "Pedidos balcão (PDV)" at bounding box center [99, 352] width 126 height 18
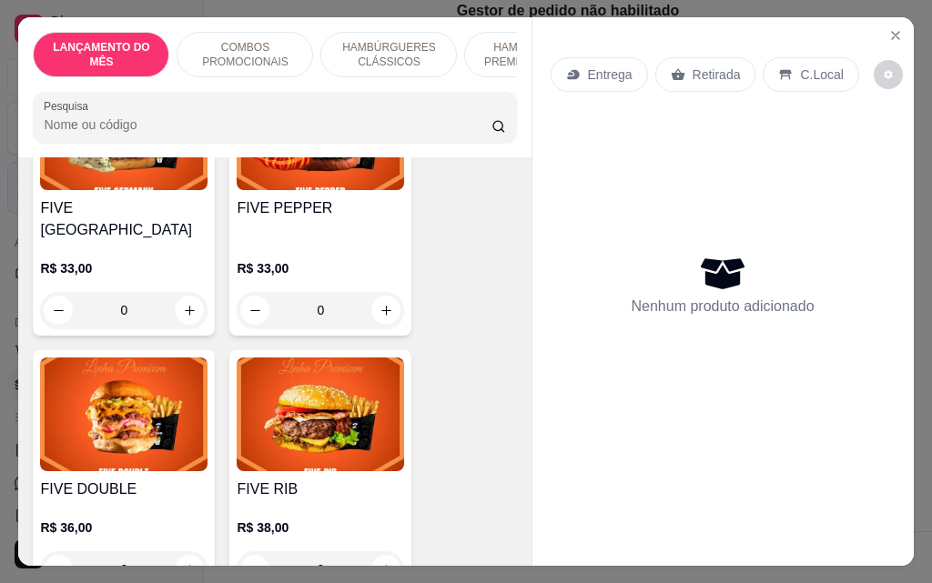
scroll to position [2820, 0]
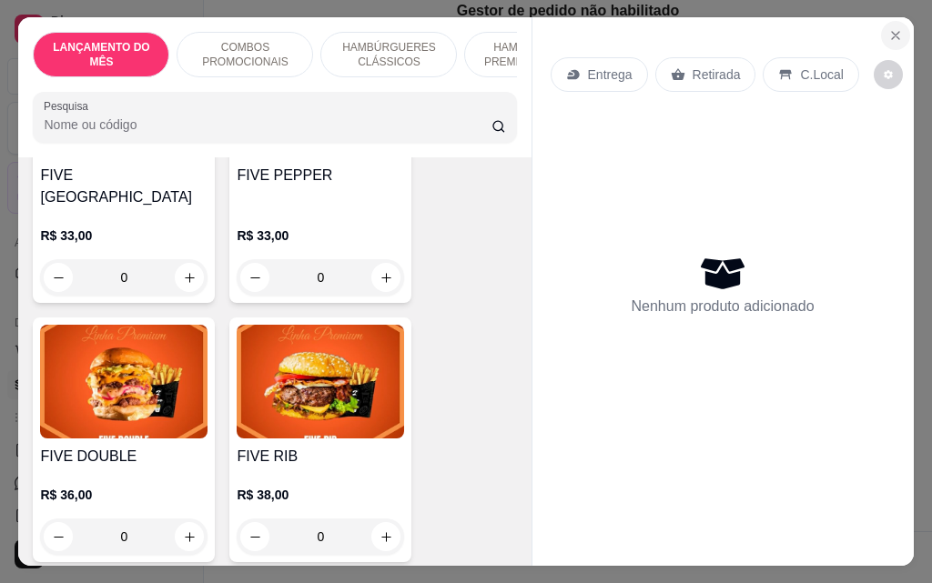
click at [888, 35] on icon "Close" at bounding box center [895, 35] width 15 height 15
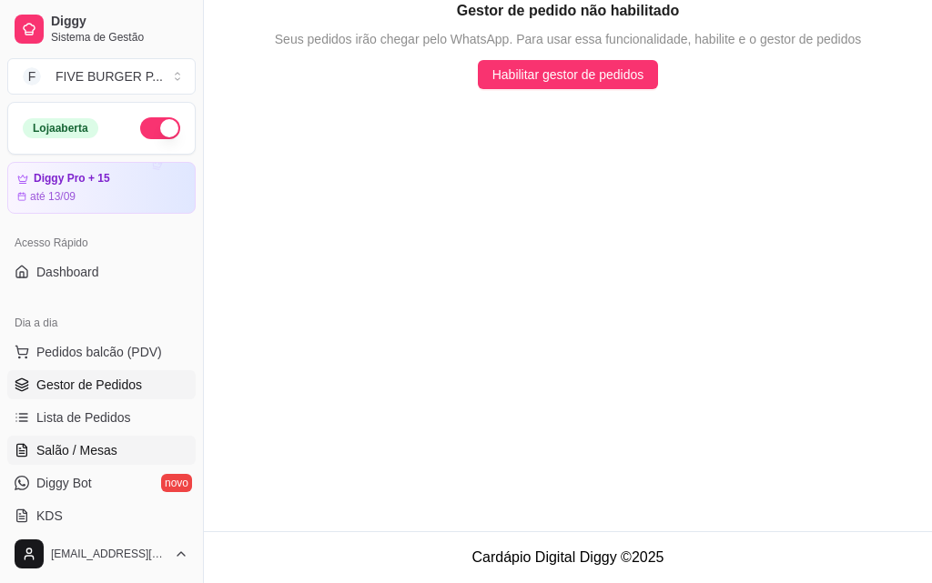
click at [133, 447] on link "Salão / Mesas" at bounding box center [101, 450] width 188 height 29
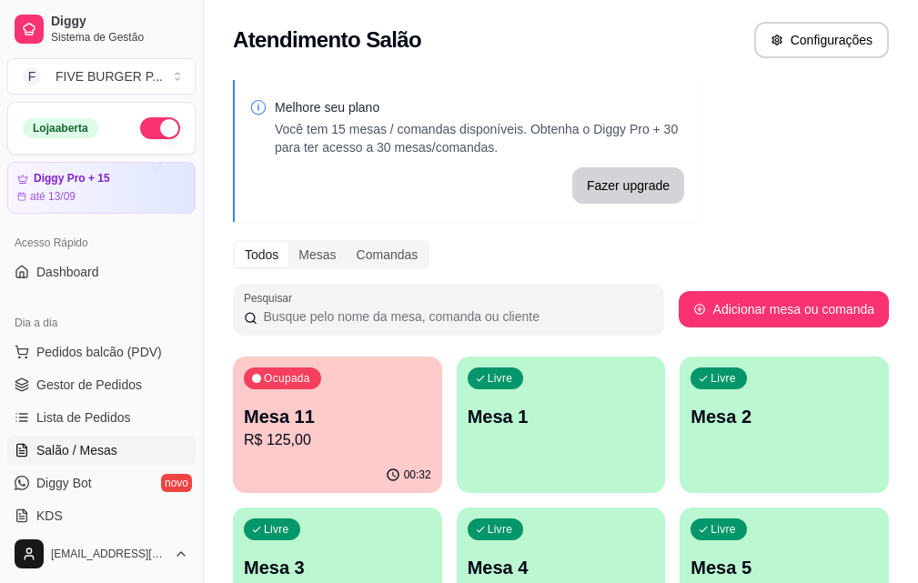
click at [321, 414] on p "Mesa 11" at bounding box center [337, 416] width 187 height 25
